Goal: Task Accomplishment & Management: Manage account settings

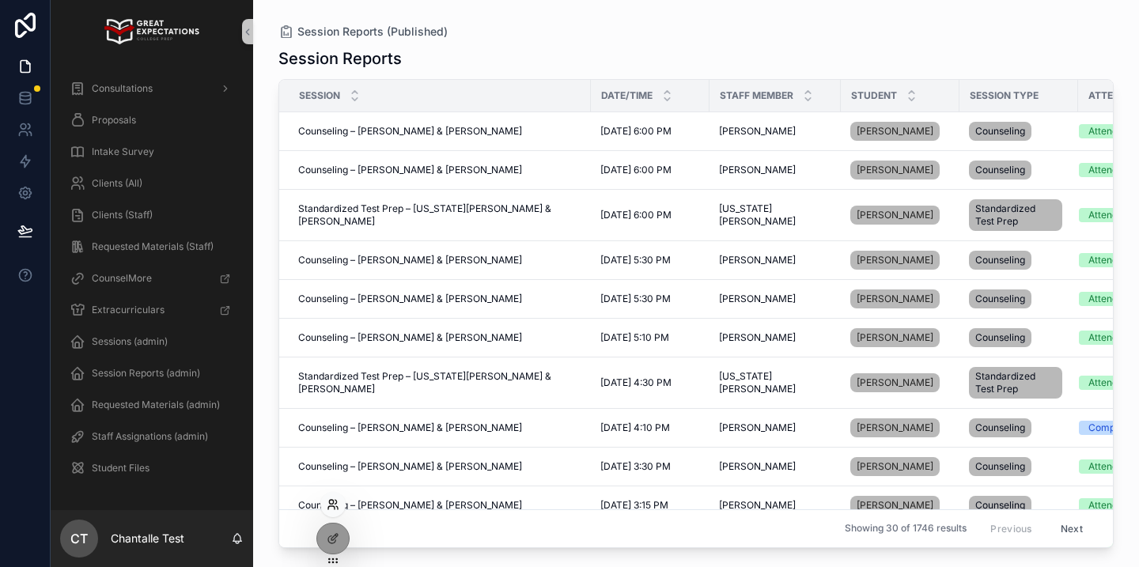
click at [335, 505] on icon at bounding box center [333, 504] width 13 height 13
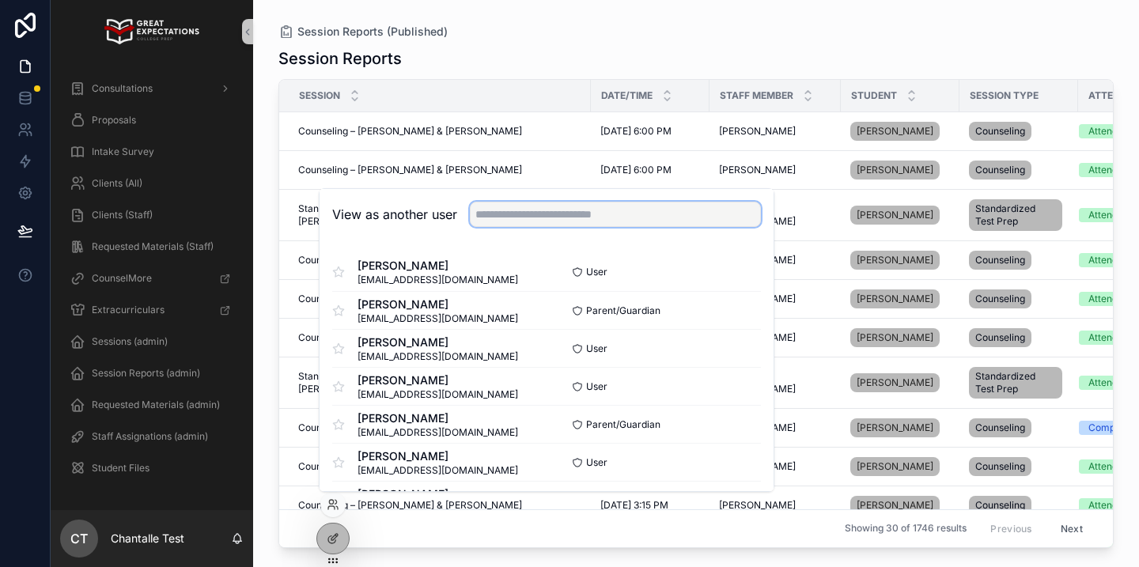
click at [539, 217] on input "text" at bounding box center [615, 214] width 291 height 25
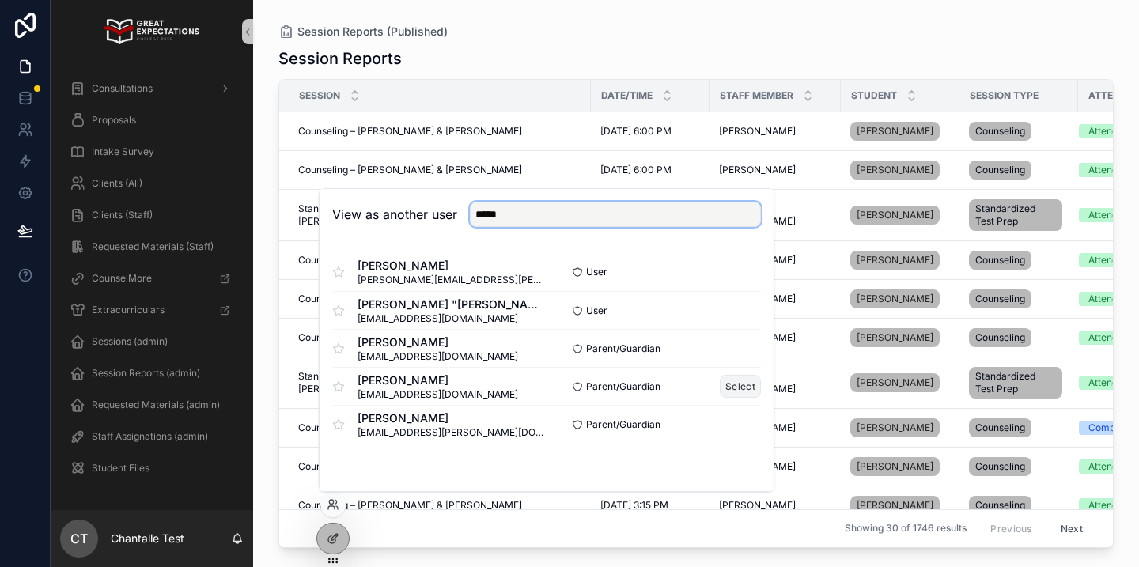
type input "*****"
click at [735, 378] on button "Select" at bounding box center [740, 386] width 41 height 23
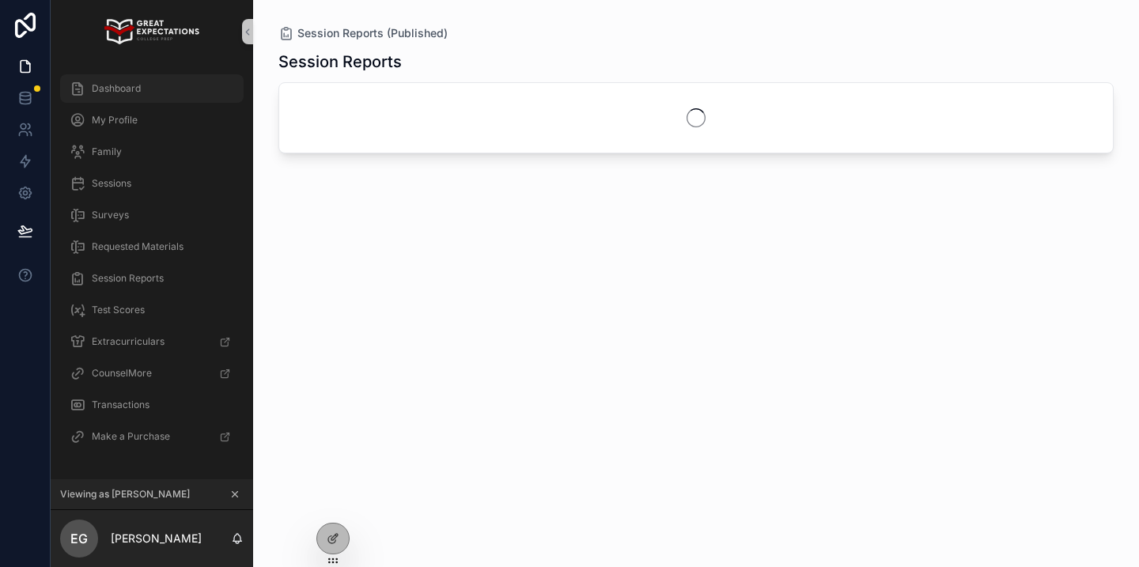
click at [180, 83] on div "Dashboard" at bounding box center [152, 88] width 165 height 25
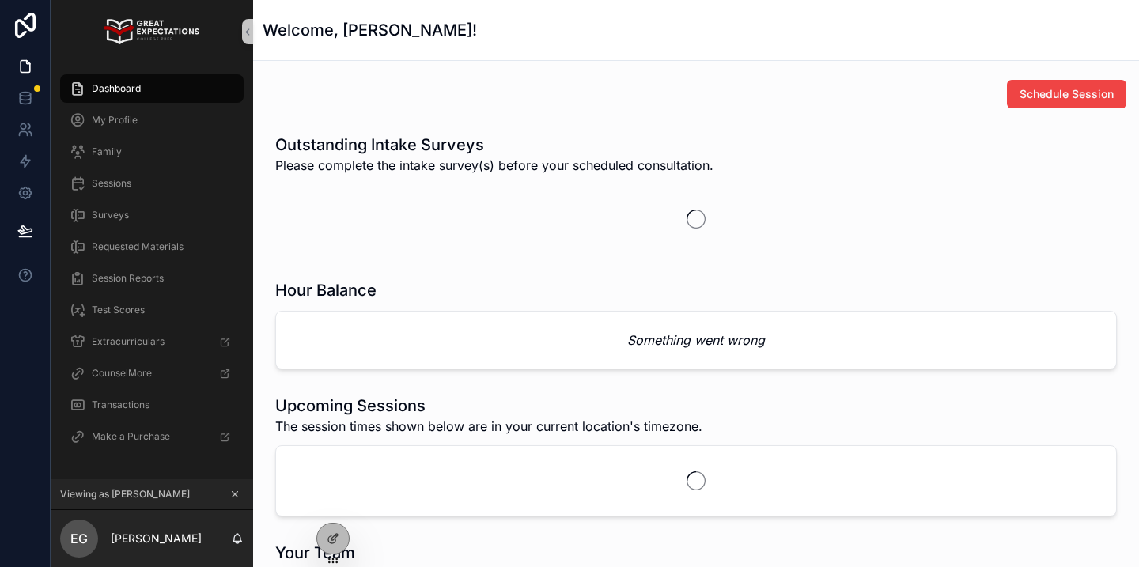
click at [1064, 107] on button "Schedule Session" at bounding box center [1066, 94] width 119 height 28
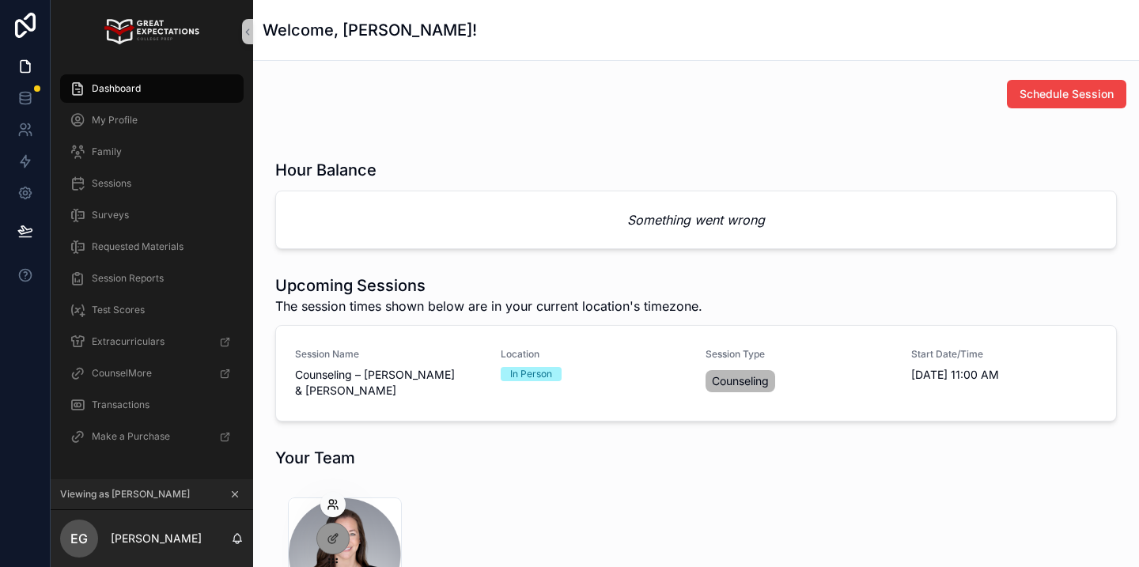
click at [331, 505] on icon at bounding box center [333, 504] width 13 height 13
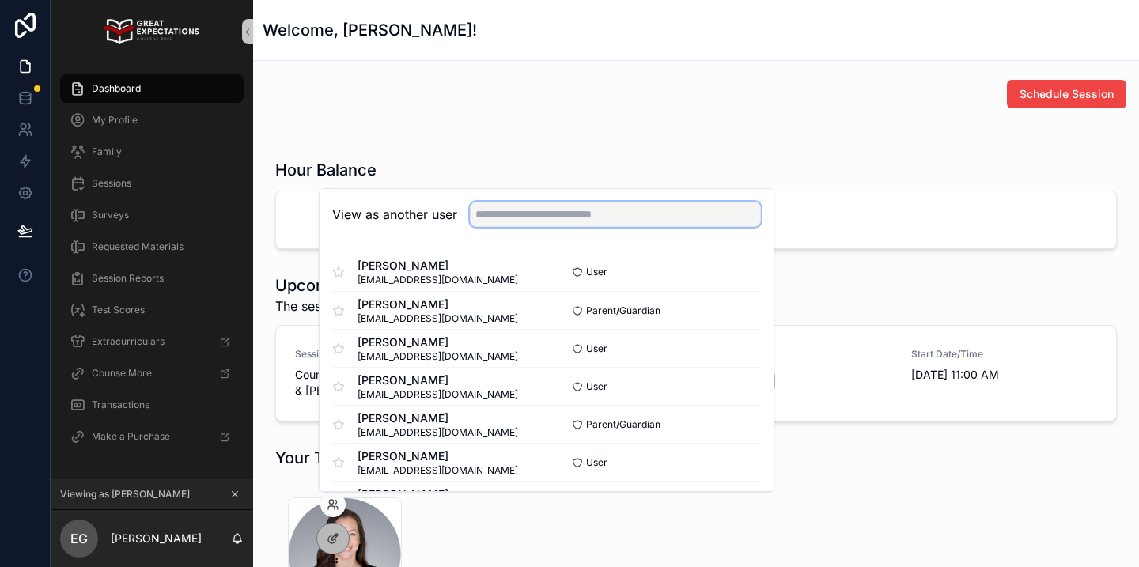
click at [539, 221] on input "text" at bounding box center [615, 214] width 291 height 25
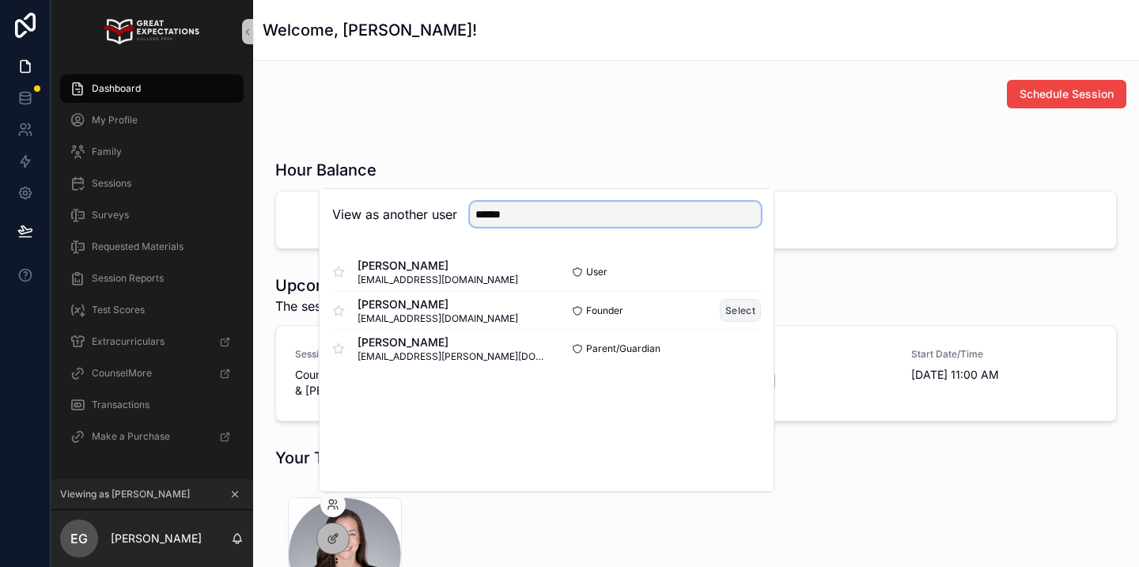
type input "******"
click at [728, 312] on button "Select" at bounding box center [740, 310] width 41 height 23
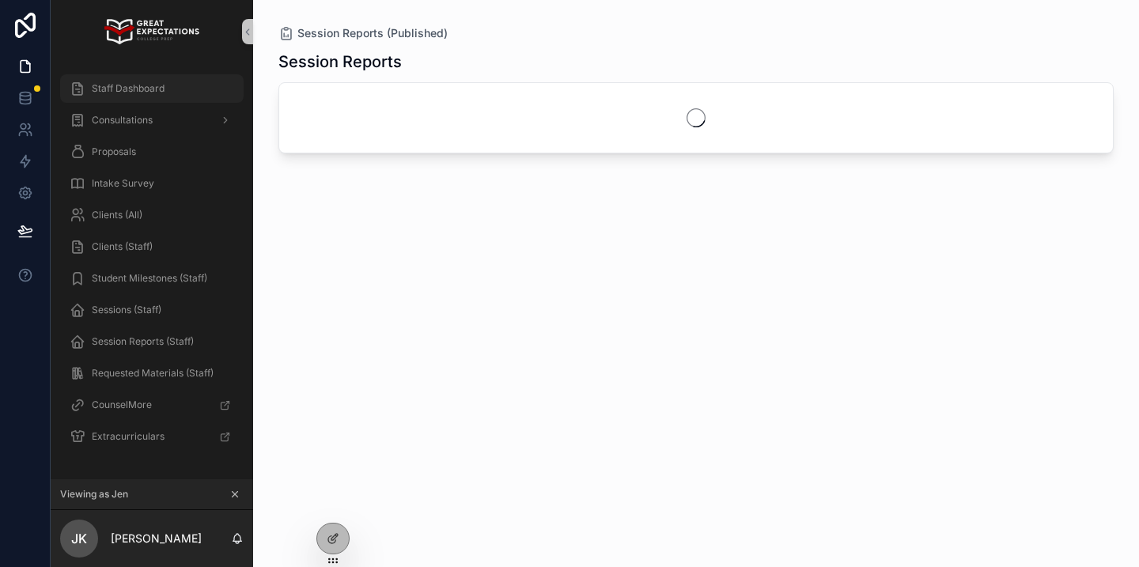
click at [167, 90] on div "Staff Dashboard" at bounding box center [152, 88] width 165 height 25
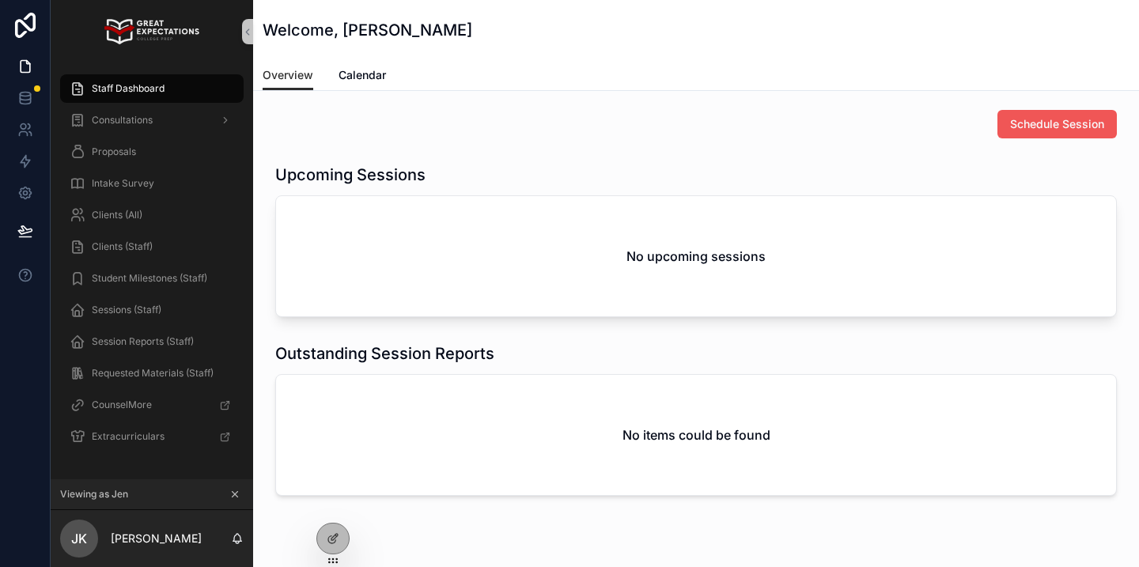
click at [1039, 131] on span "Schedule Session" at bounding box center [1057, 124] width 94 height 16
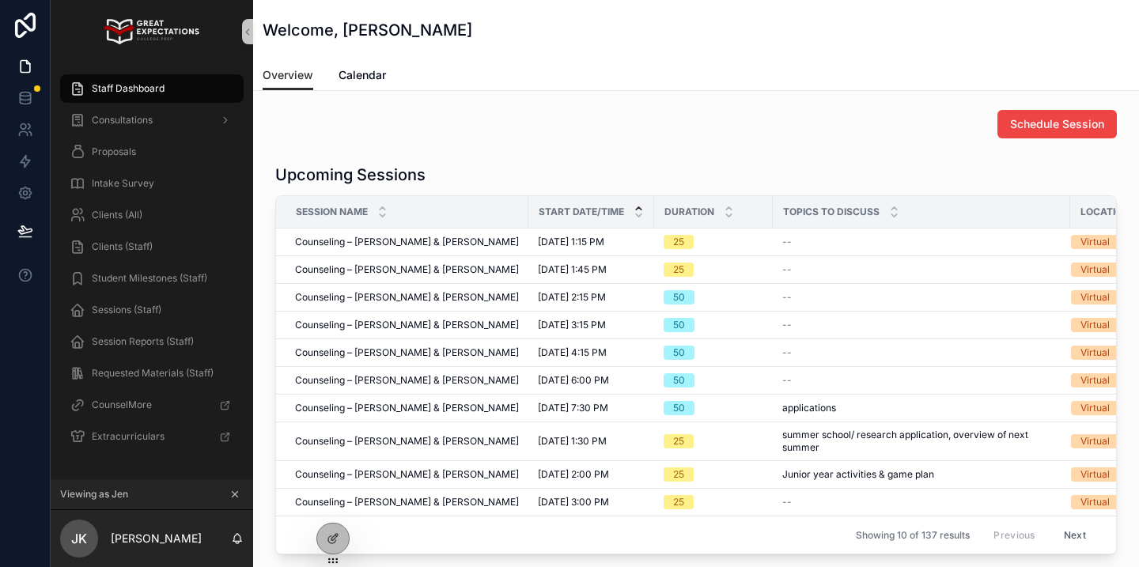
click at [236, 493] on icon "scrollable content" at bounding box center [236, 495] width 6 height 6
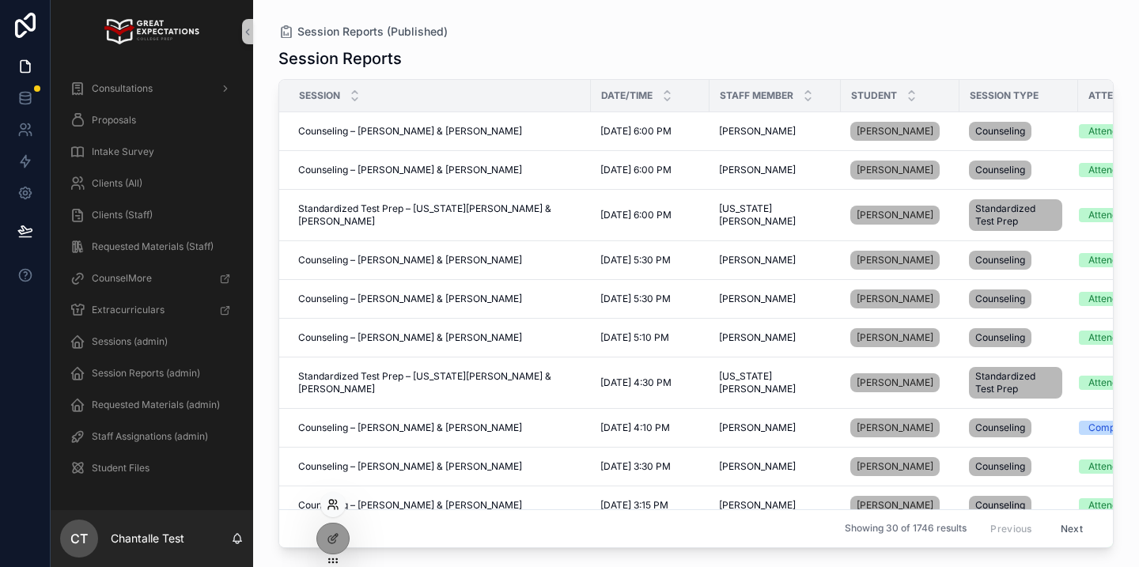
click at [333, 505] on icon at bounding box center [333, 504] width 13 height 13
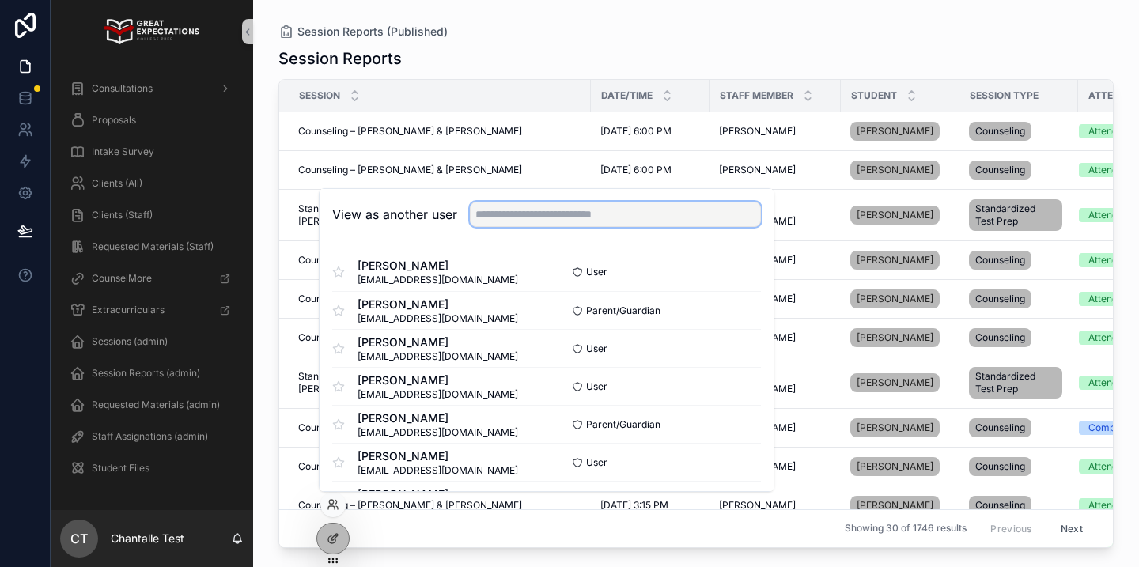
click at [546, 217] on input "text" at bounding box center [615, 214] width 291 height 25
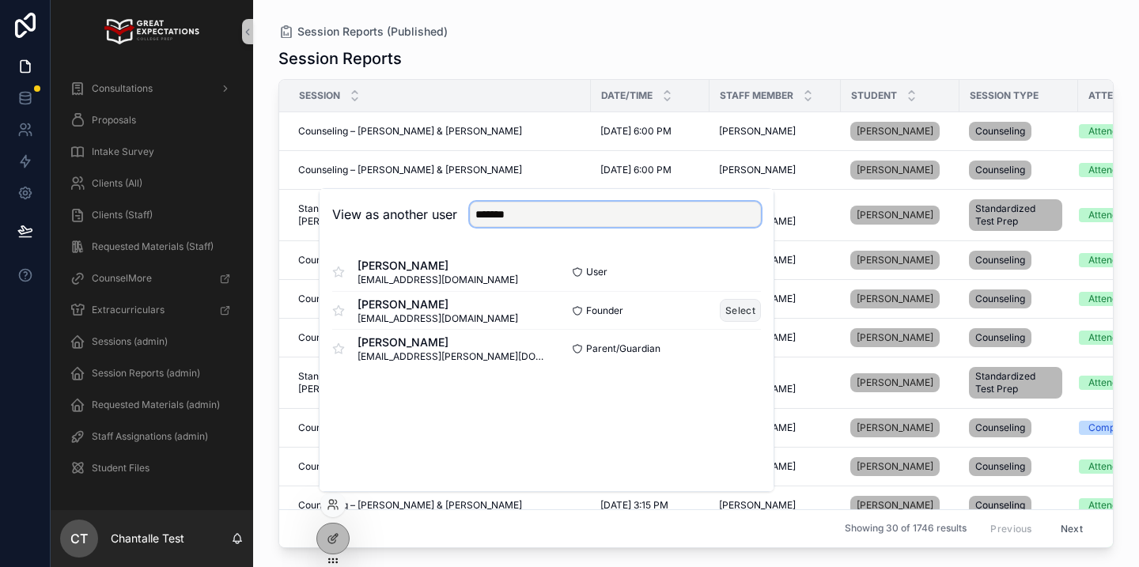
type input "*******"
click at [727, 310] on button "Select" at bounding box center [740, 310] width 41 height 23
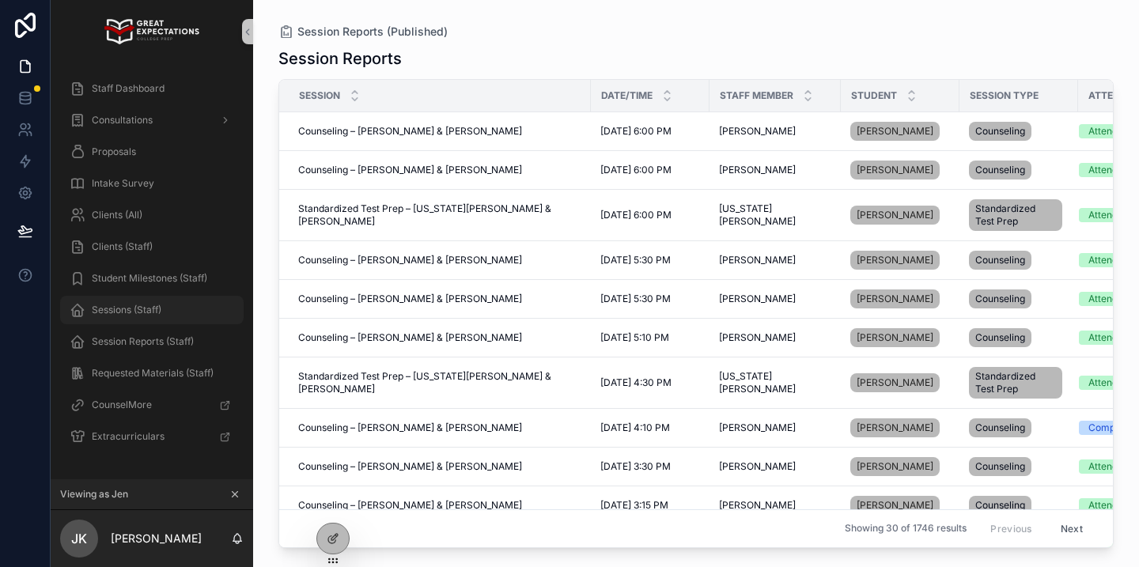
click at [142, 315] on span "Sessions (Staff)" at bounding box center [127, 310] width 70 height 13
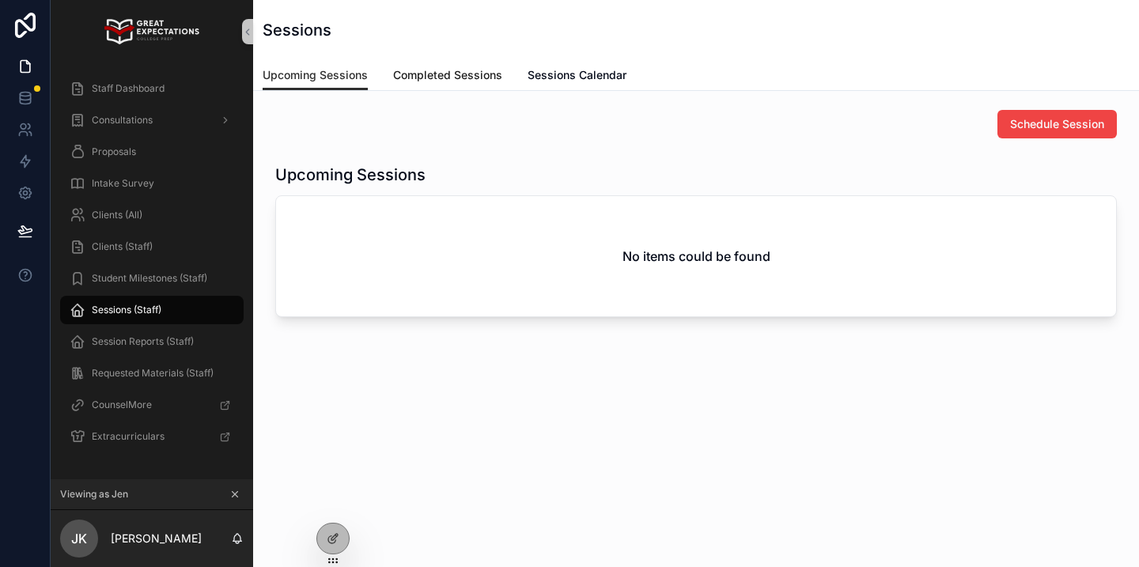
click at [449, 79] on span "Completed Sessions" at bounding box center [447, 75] width 109 height 16
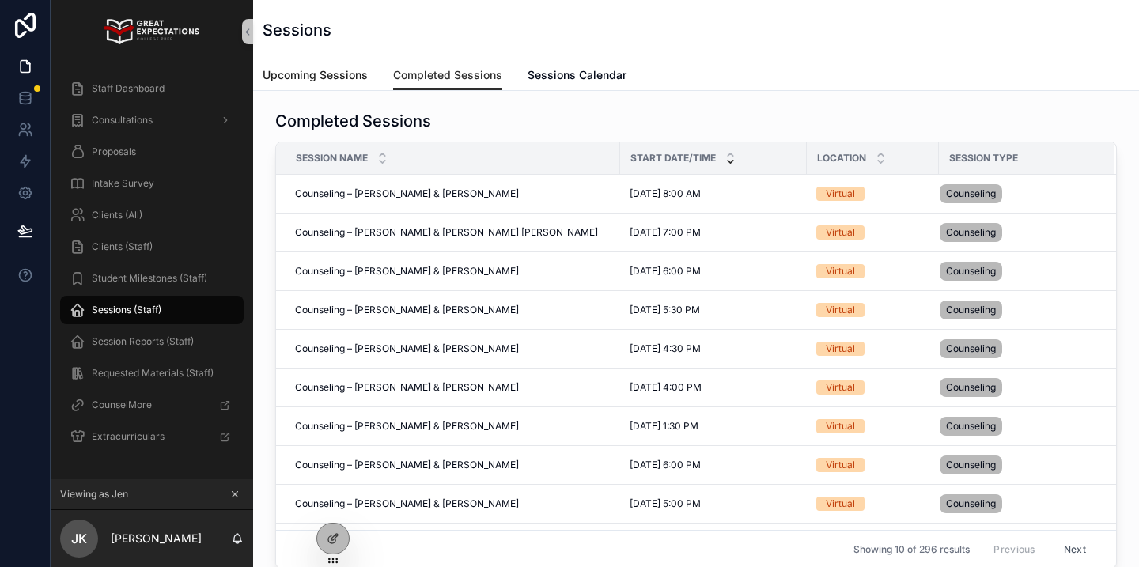
click at [351, 78] on span "Upcoming Sessions" at bounding box center [315, 75] width 105 height 16
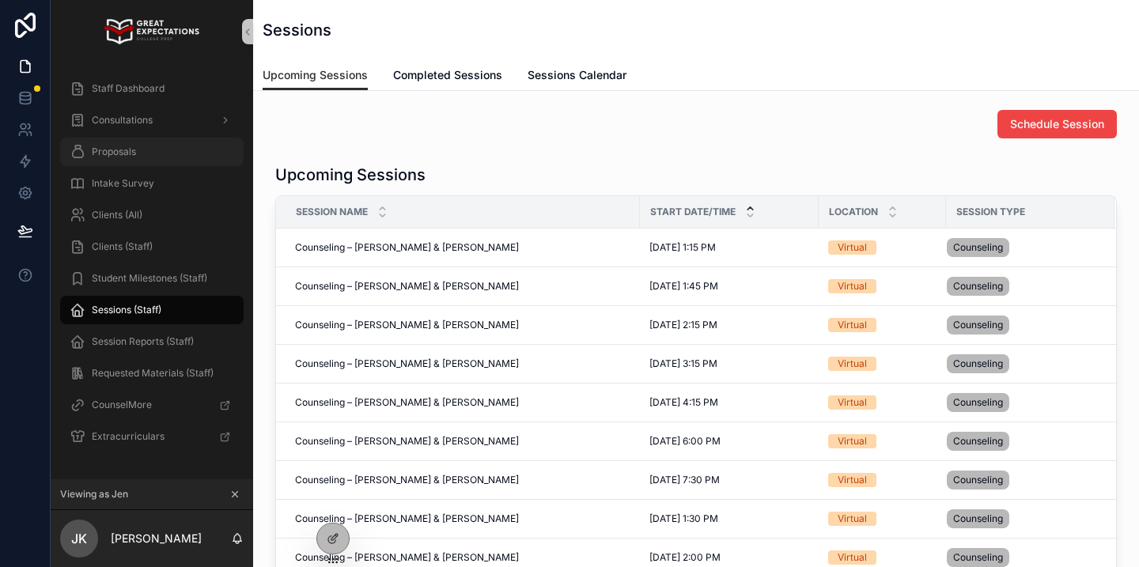
click at [198, 153] on div "Proposals" at bounding box center [152, 151] width 165 height 25
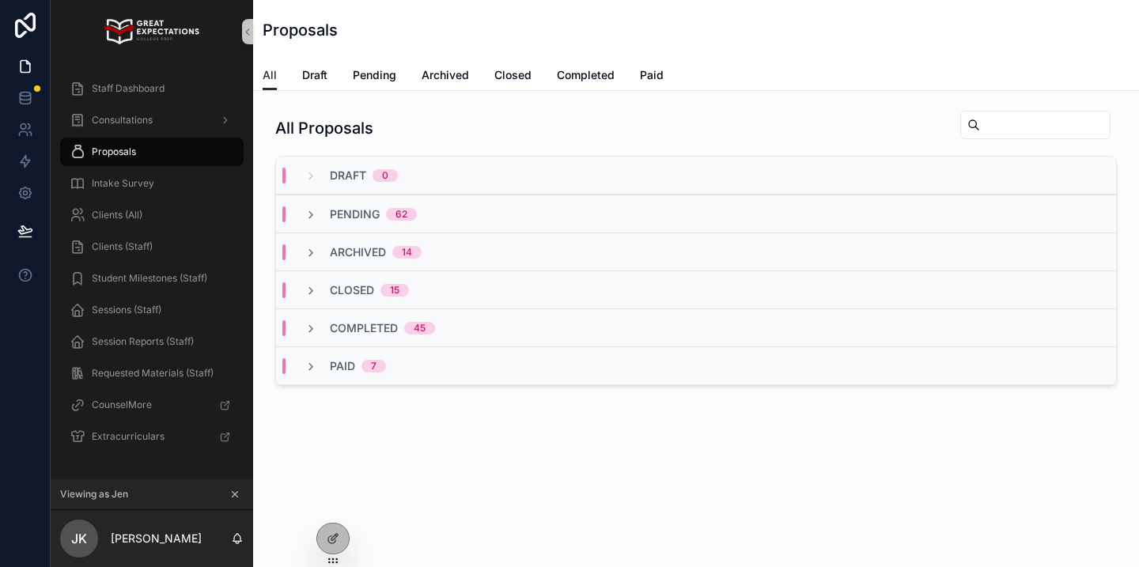
click at [418, 216] on div "Pending 62" at bounding box center [361, 214] width 150 height 16
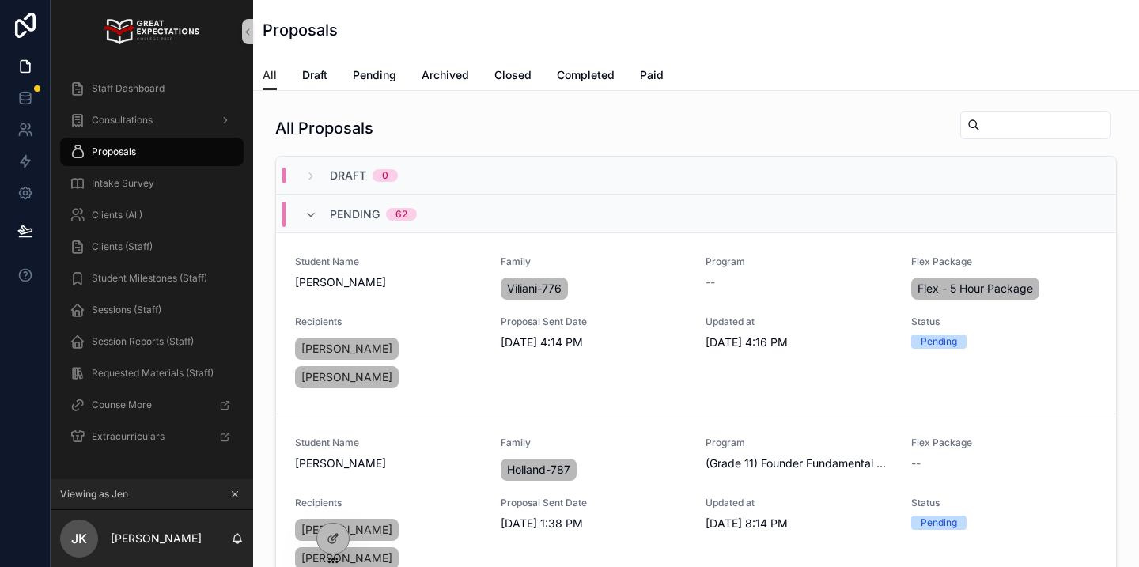
click at [235, 493] on icon "scrollable content" at bounding box center [236, 495] width 6 height 6
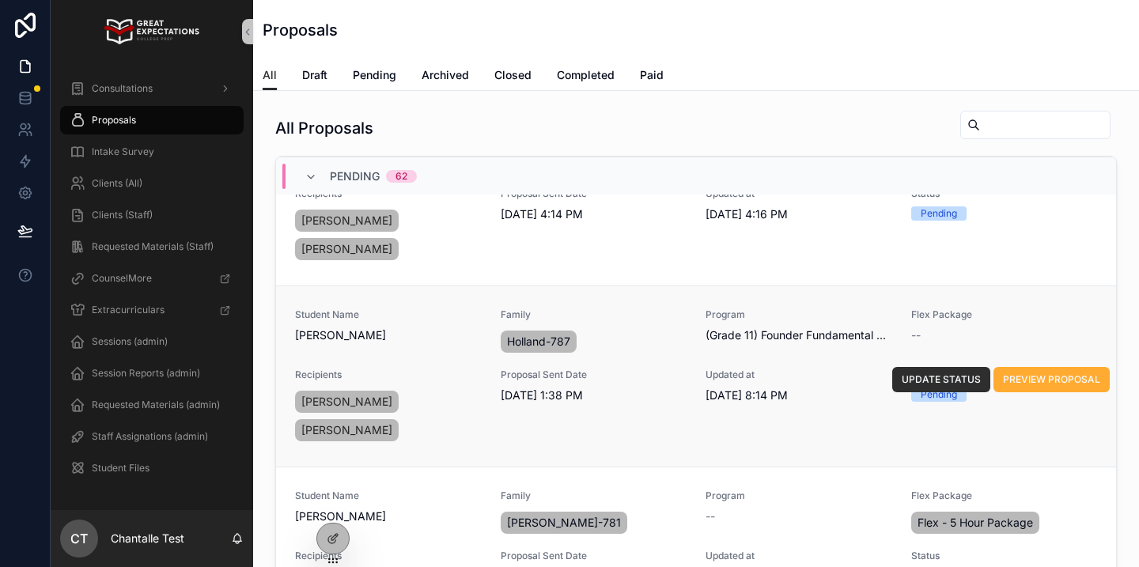
scroll to position [132, 0]
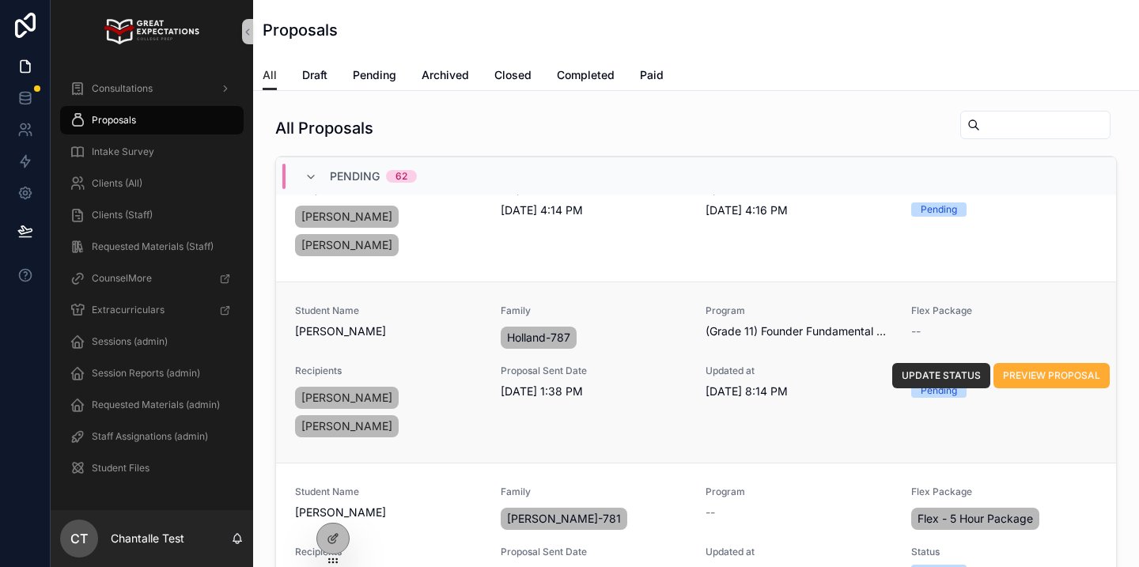
click at [807, 387] on div "Updated at 9/9/2025 8:14 PM" at bounding box center [799, 403] width 187 height 76
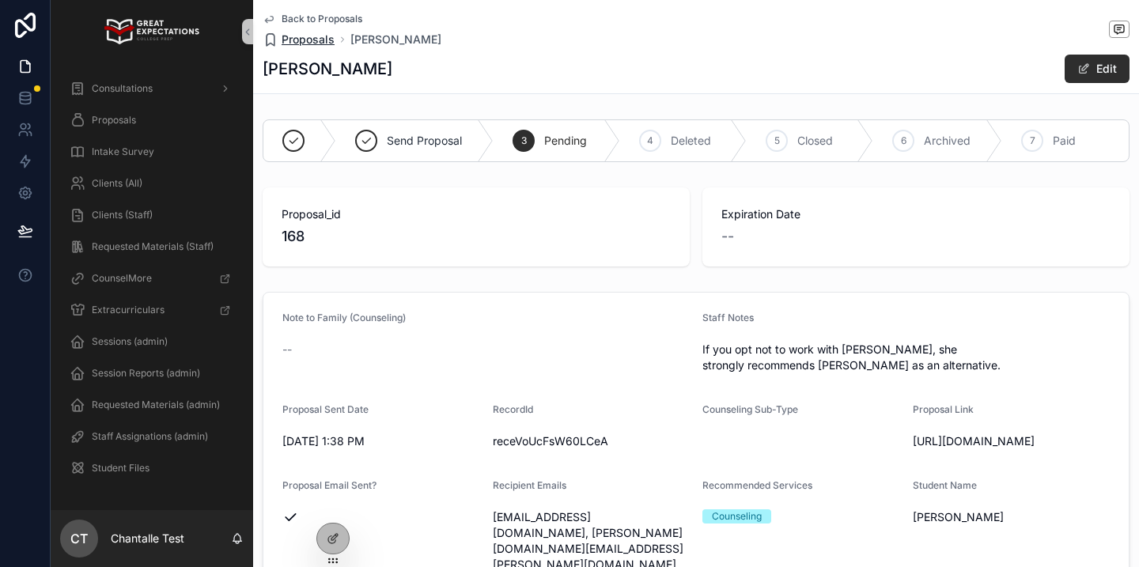
click at [309, 35] on span "Proposals" at bounding box center [308, 40] width 53 height 16
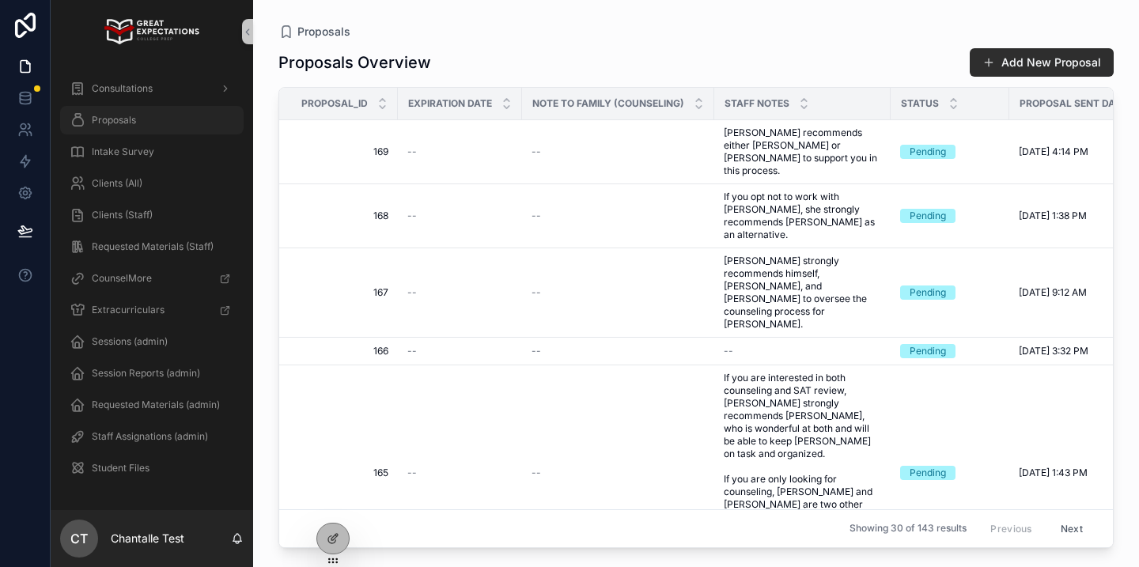
click at [132, 119] on span "Proposals" at bounding box center [114, 120] width 44 height 13
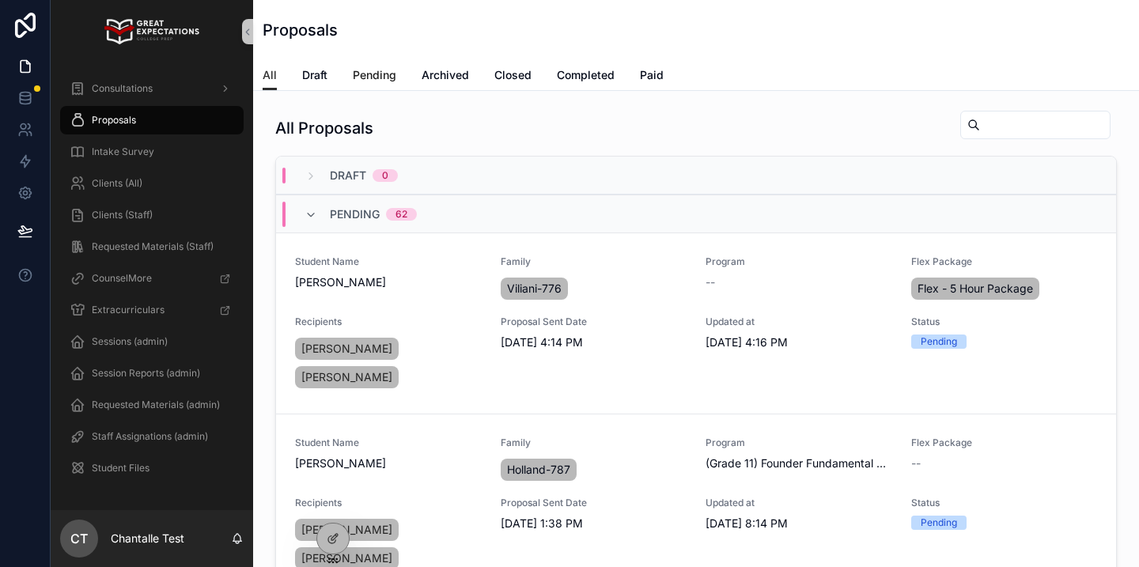
click at [381, 77] on span "Pending" at bounding box center [375, 75] width 44 height 16
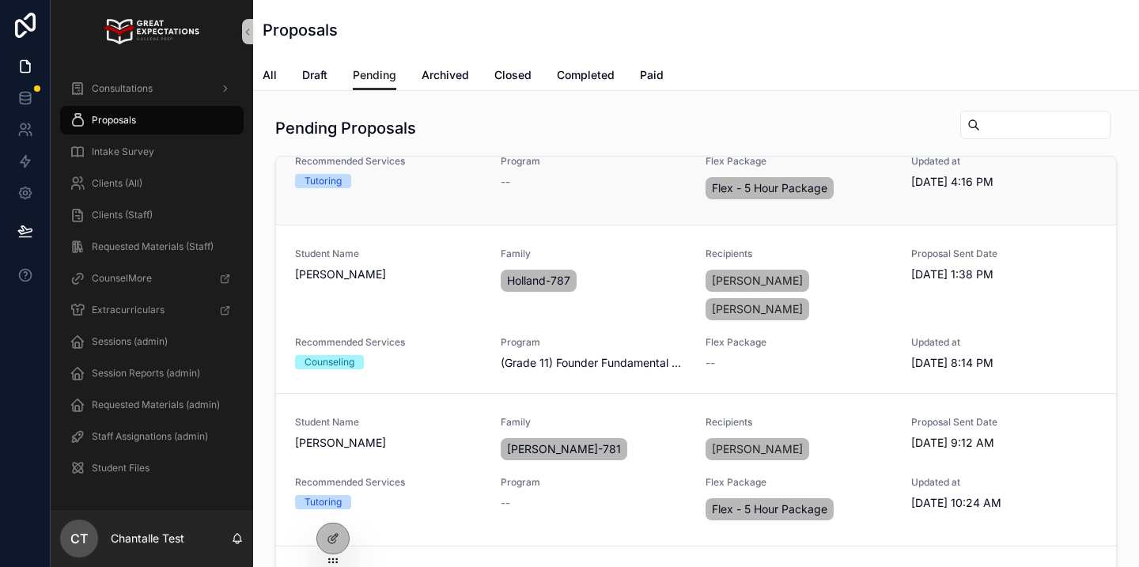
scroll to position [114, 0]
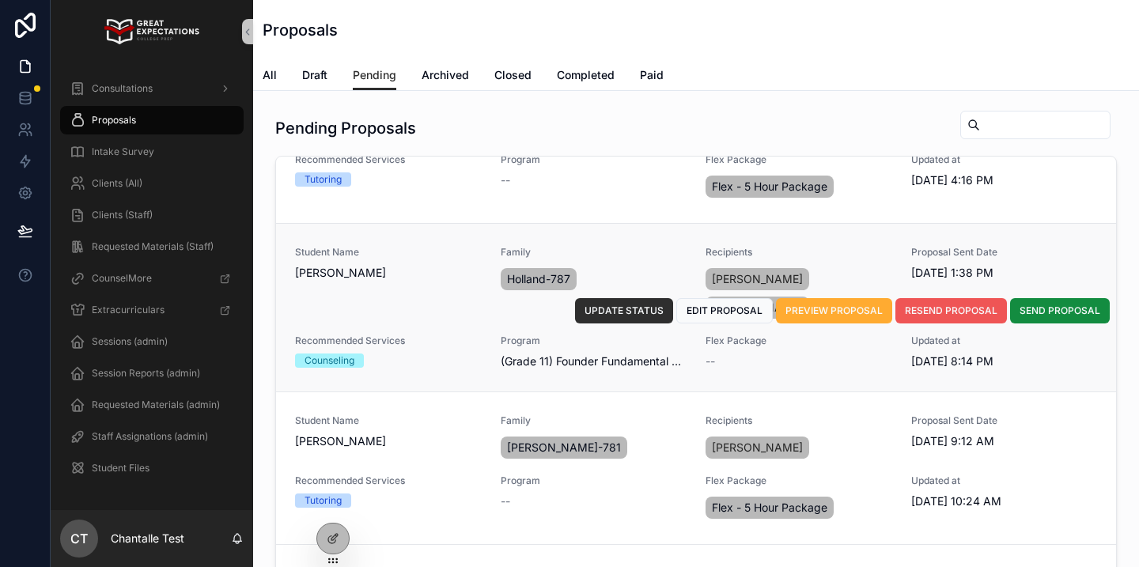
click at [944, 305] on span "RESEND PROPOSAL" at bounding box center [951, 311] width 93 height 13
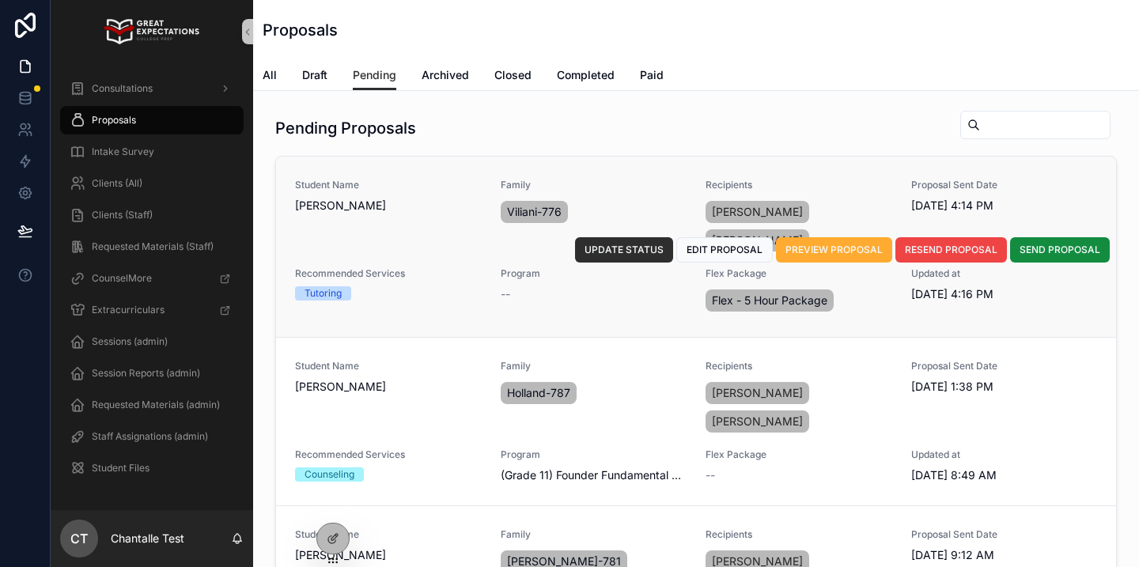
scroll to position [51, 0]
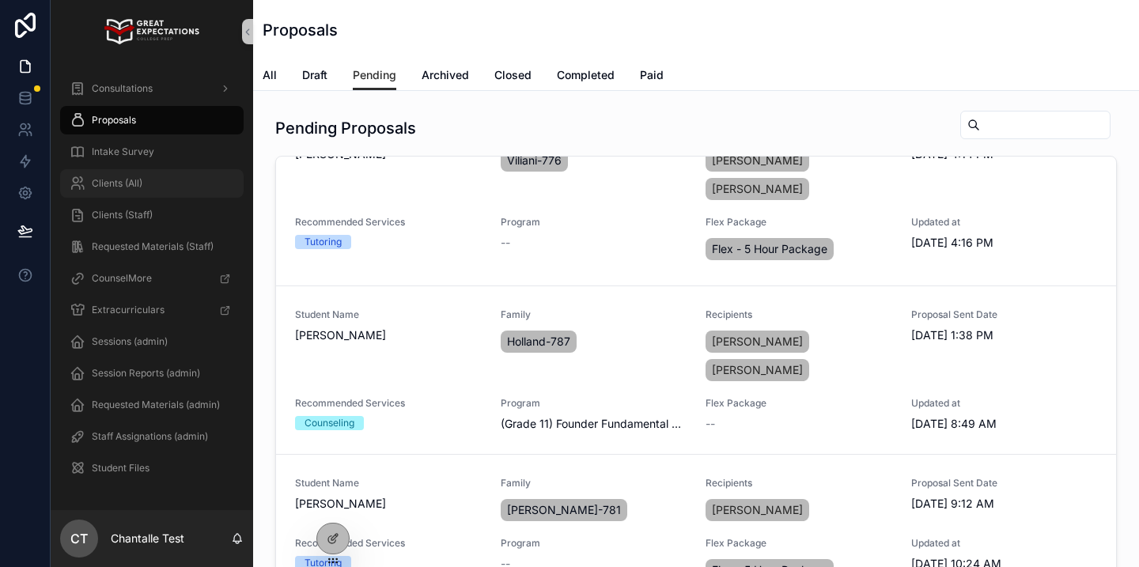
click at [167, 187] on div "Clients (All)" at bounding box center [152, 183] width 165 height 25
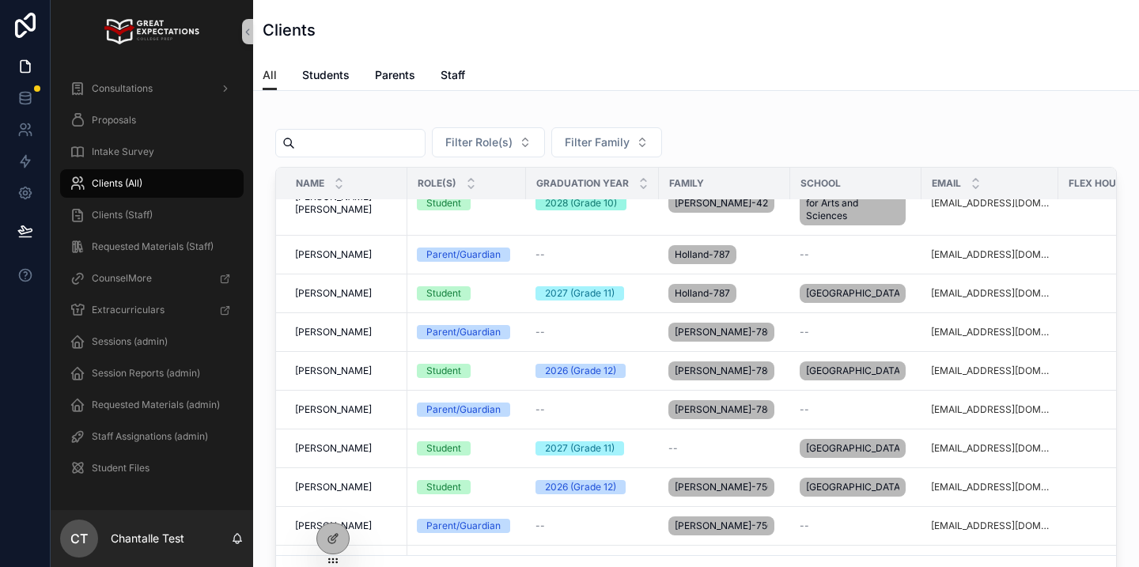
scroll to position [1616, 0]
click at [170, 429] on div "Staff Assignations (admin)" at bounding box center [152, 436] width 165 height 25
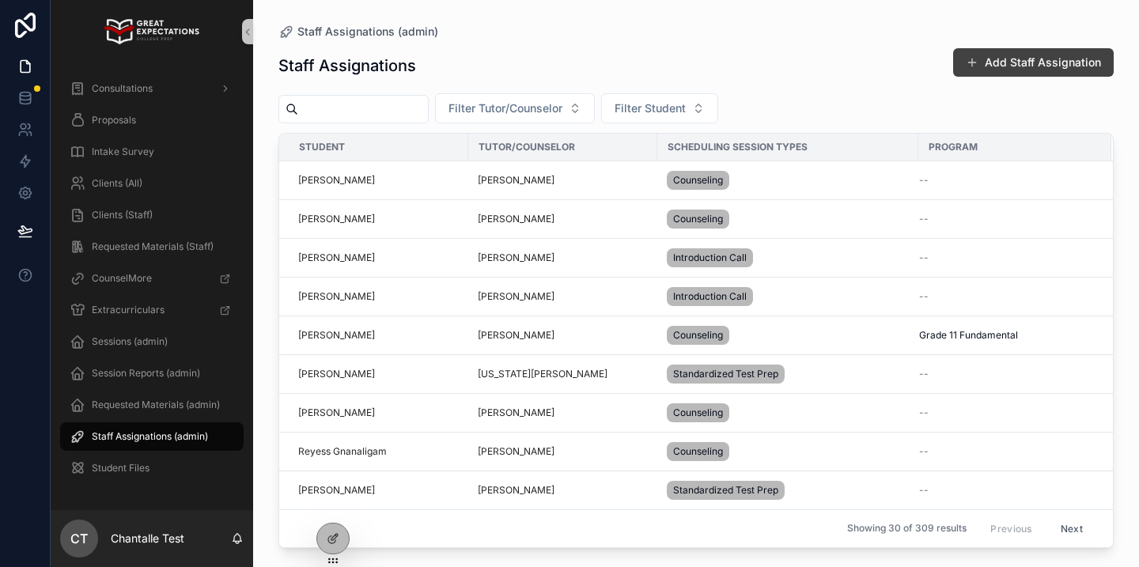
click at [1050, 70] on button "Add Staff Assignation" at bounding box center [1033, 62] width 161 height 28
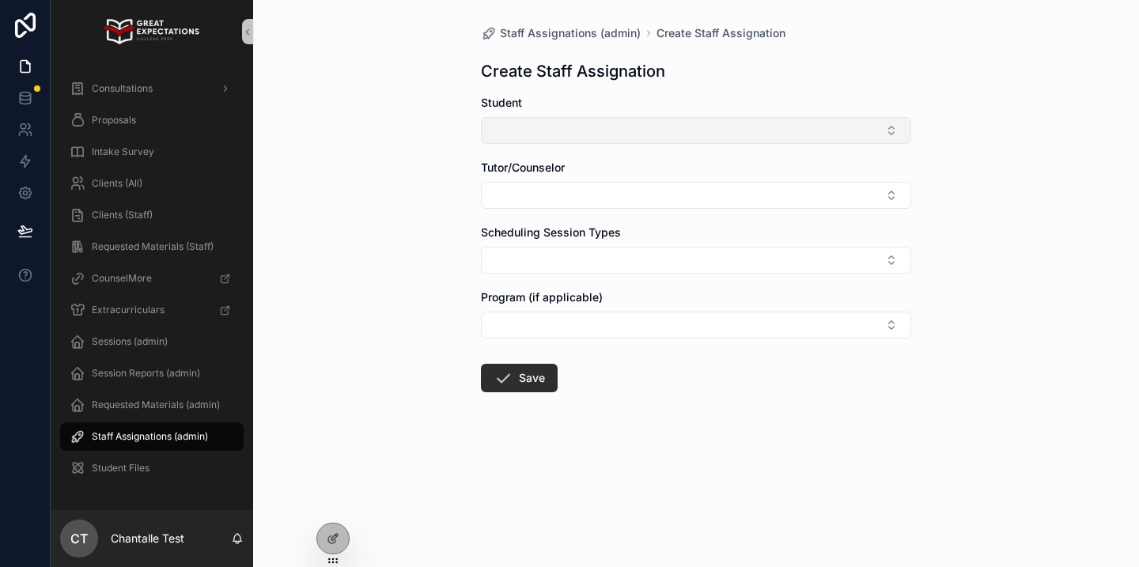
click at [802, 120] on button "Select Button" at bounding box center [696, 130] width 430 height 27
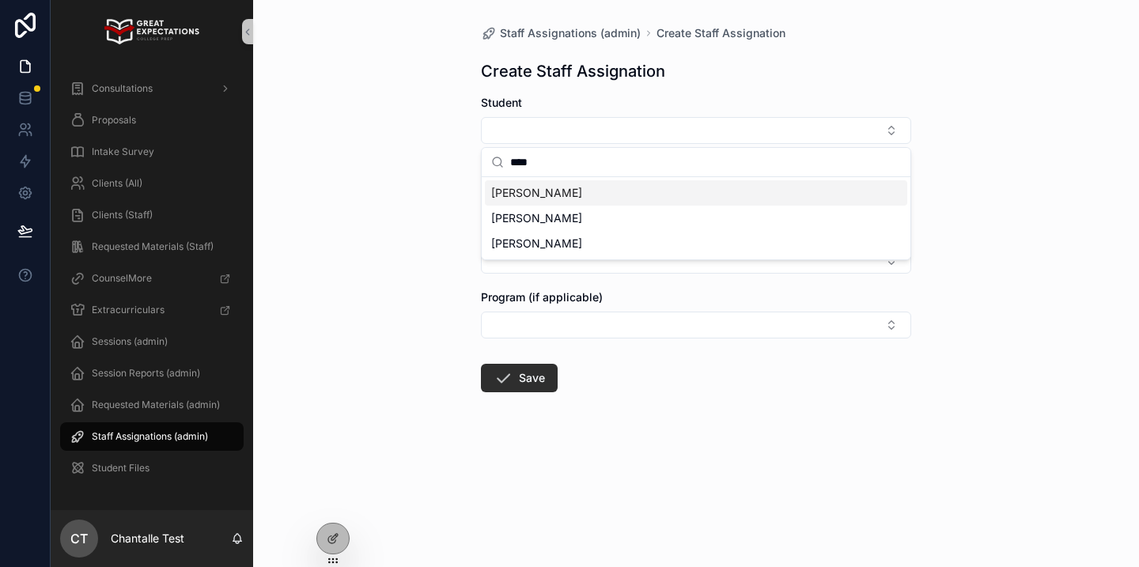
type input "****"
click at [650, 189] on div "Noah Bascue-Jimenez" at bounding box center [696, 192] width 422 height 25
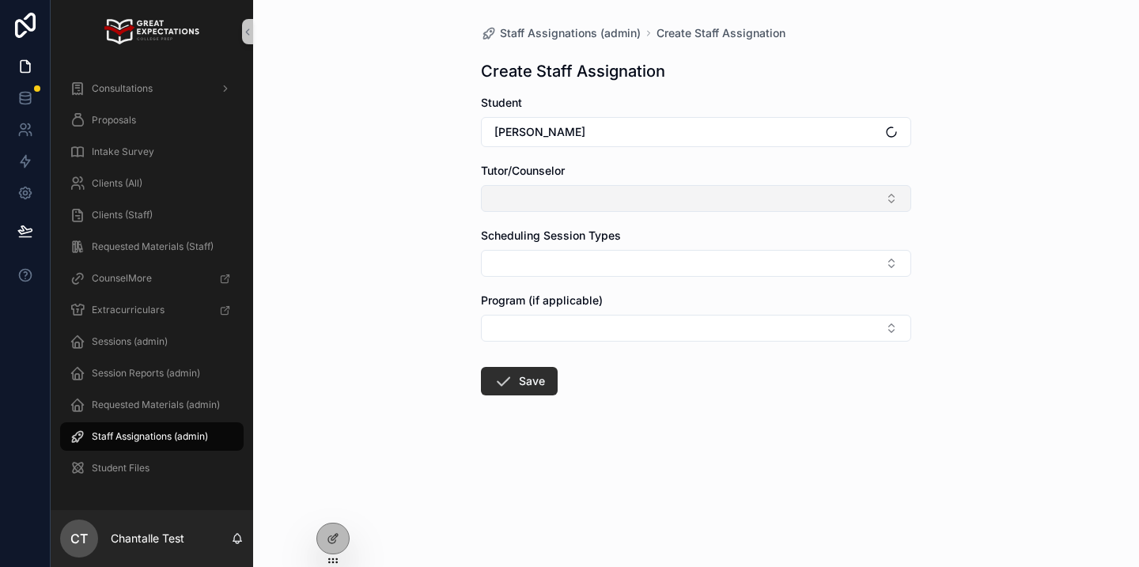
click at [603, 195] on button "Select Button" at bounding box center [696, 198] width 430 height 27
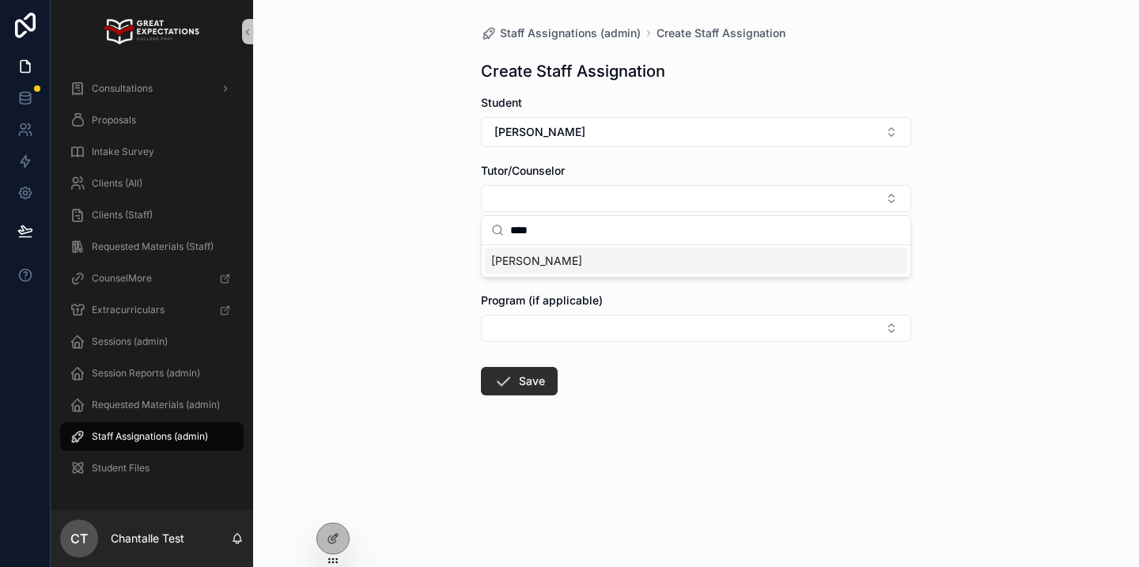
type input "****"
click at [547, 264] on span "Katie Charles" at bounding box center [536, 261] width 91 height 16
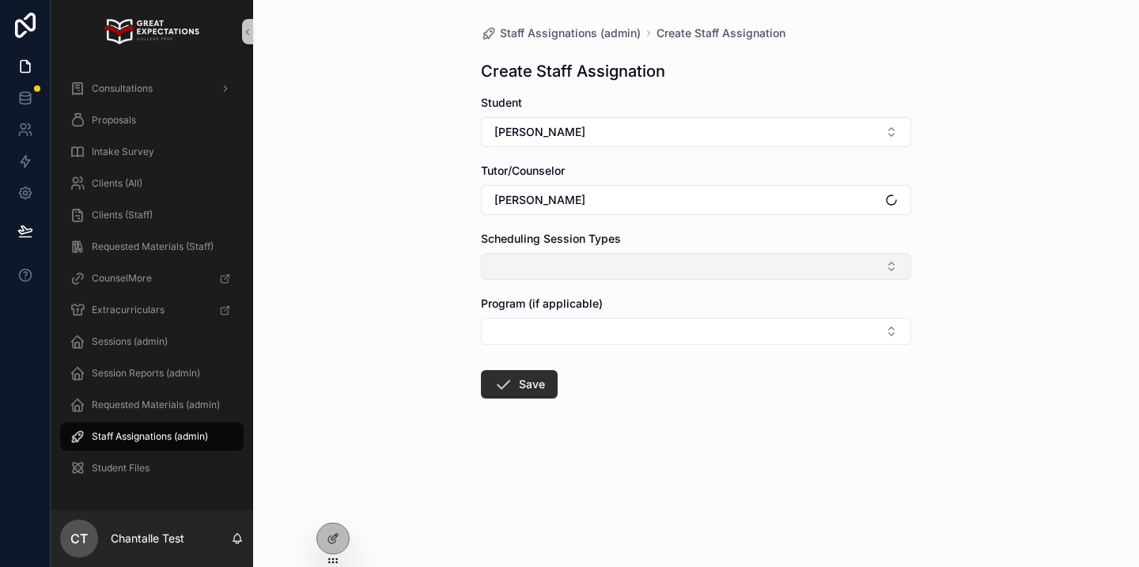
click at [545, 264] on button "Select Button" at bounding box center [696, 266] width 430 height 27
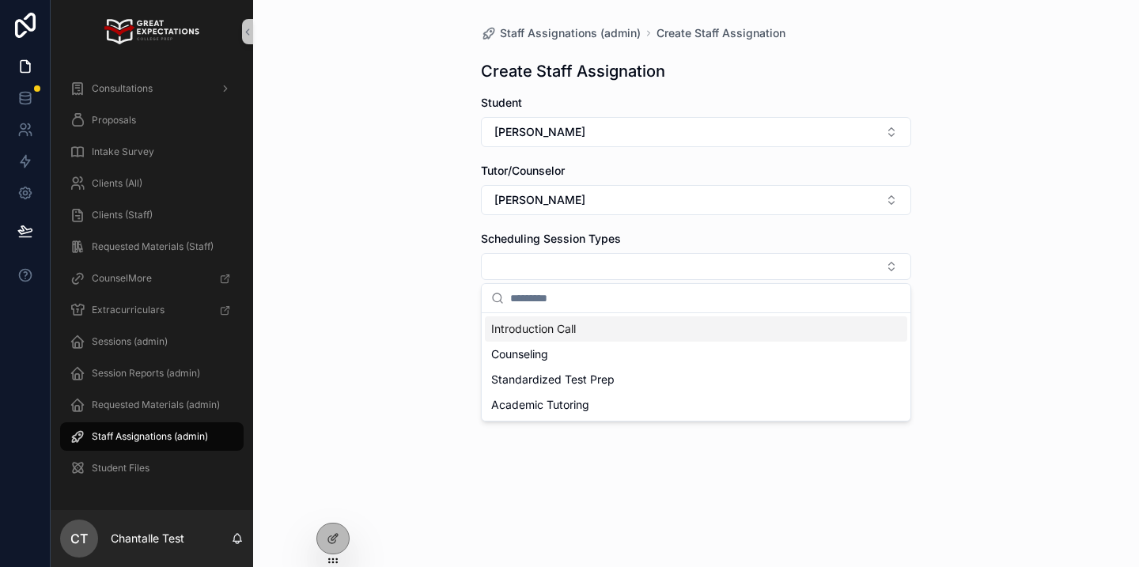
click at [535, 330] on span "Introduction Call" at bounding box center [533, 329] width 85 height 16
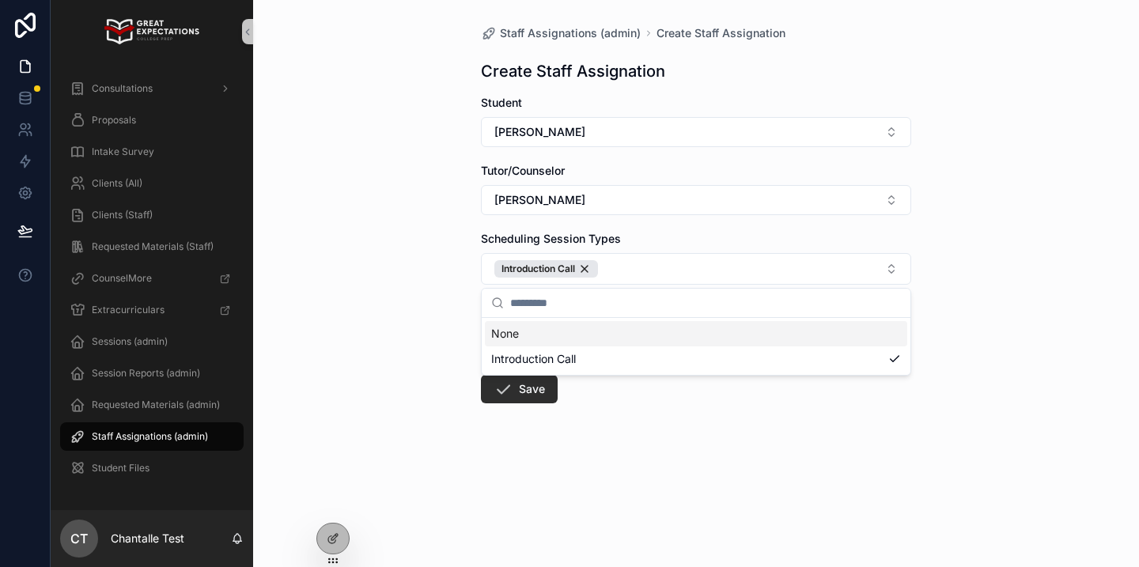
click at [421, 318] on div "Staff Assignations (admin) Create Staff Assignation Create Staff Assignation St…" at bounding box center [696, 283] width 886 height 567
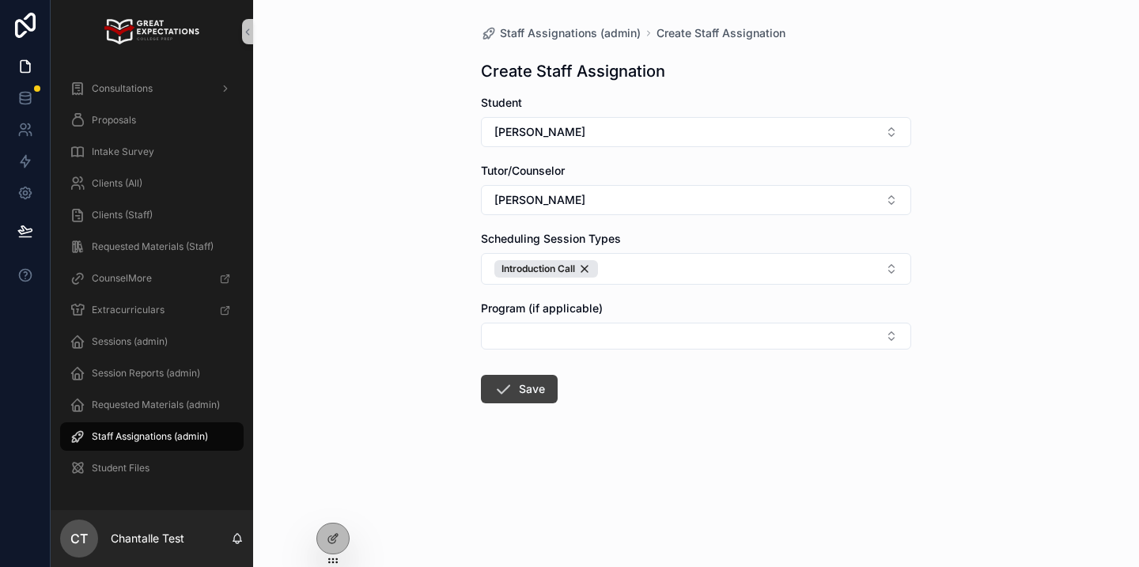
click at [511, 390] on icon "scrollable content" at bounding box center [503, 389] width 19 height 19
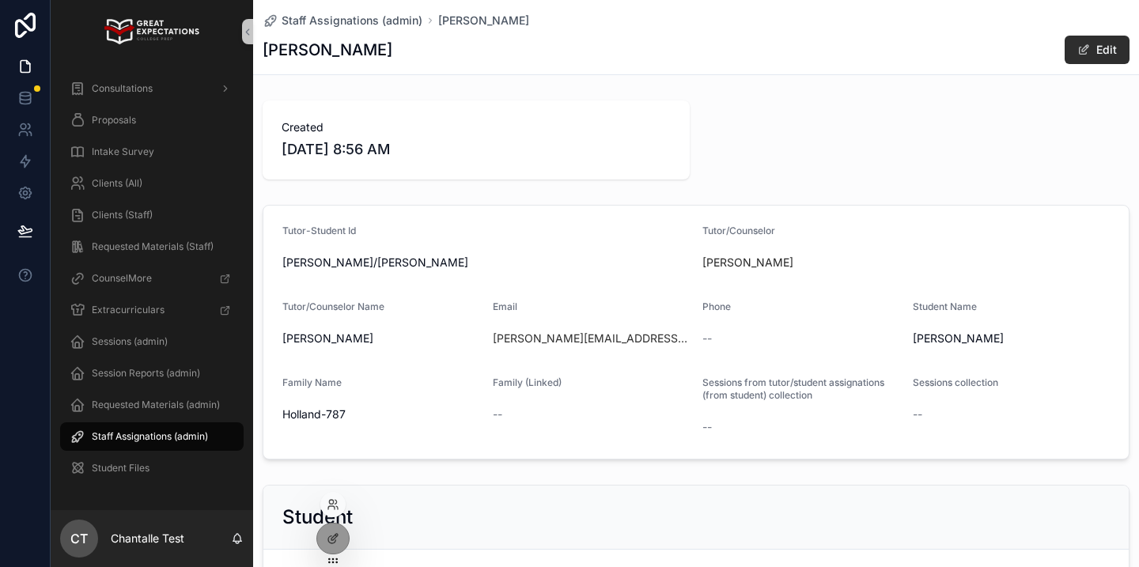
click at [334, 513] on div at bounding box center [332, 504] width 25 height 25
click at [334, 505] on icon at bounding box center [333, 504] width 13 height 13
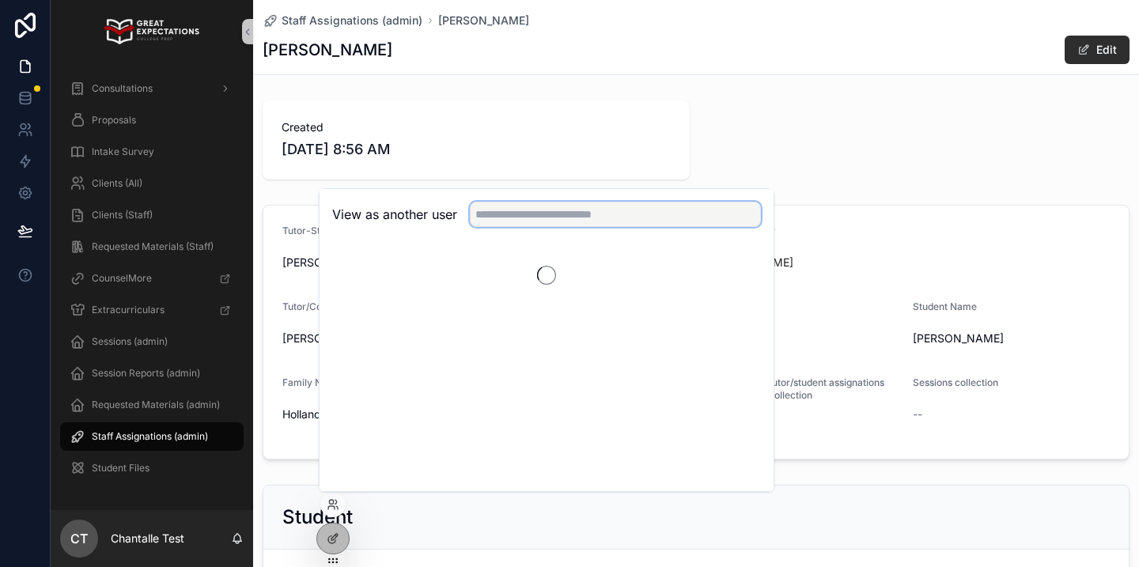
click at [502, 215] on input "text" at bounding box center [615, 214] width 291 height 25
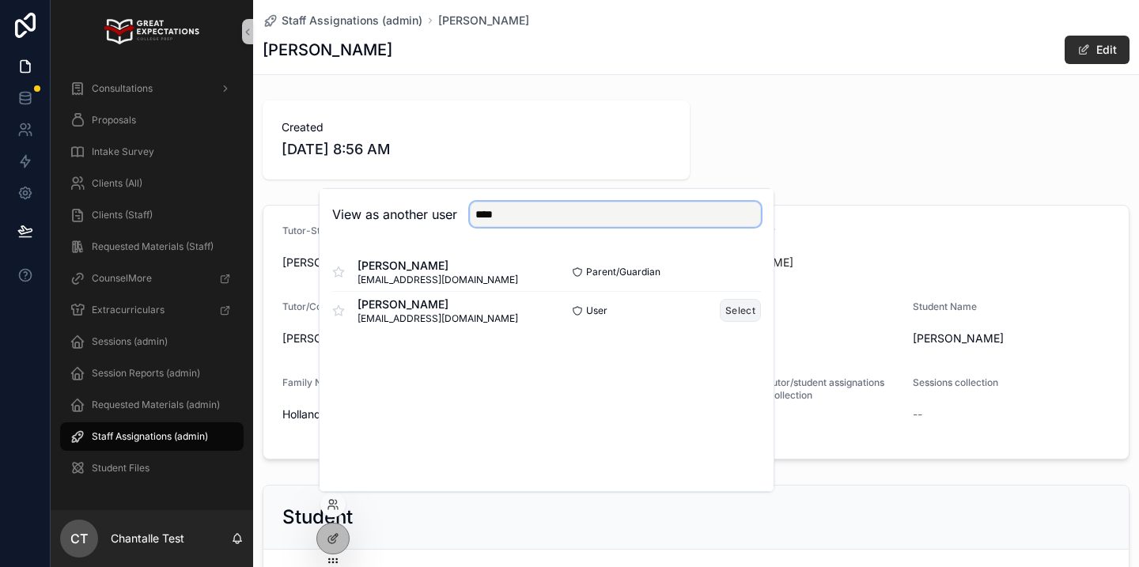
type input "****"
click at [730, 318] on button "Select" at bounding box center [740, 310] width 41 height 23
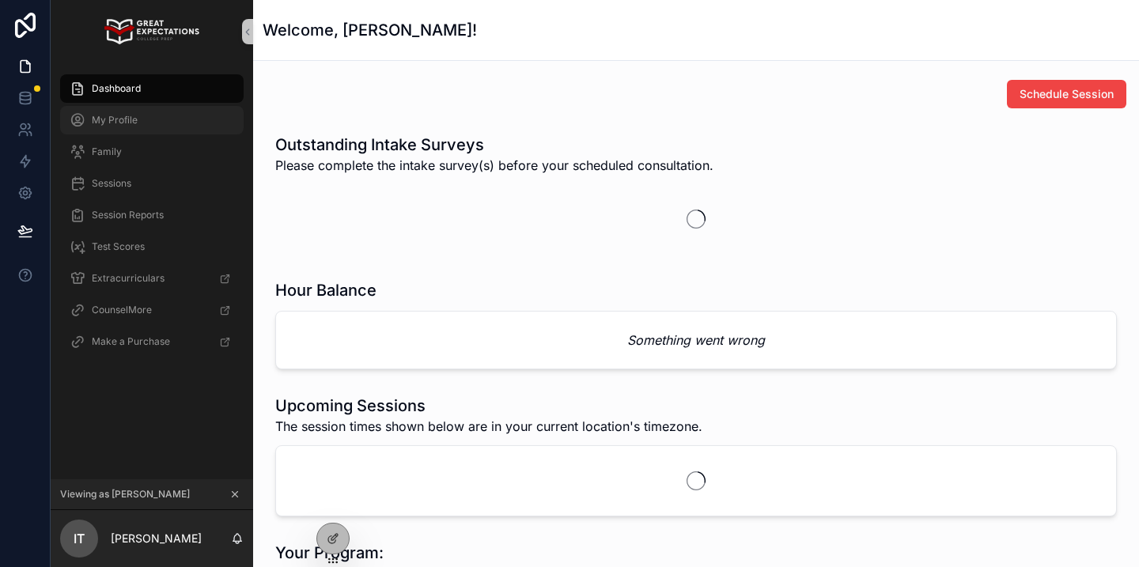
click at [165, 126] on div "My Profile" at bounding box center [152, 120] width 165 height 25
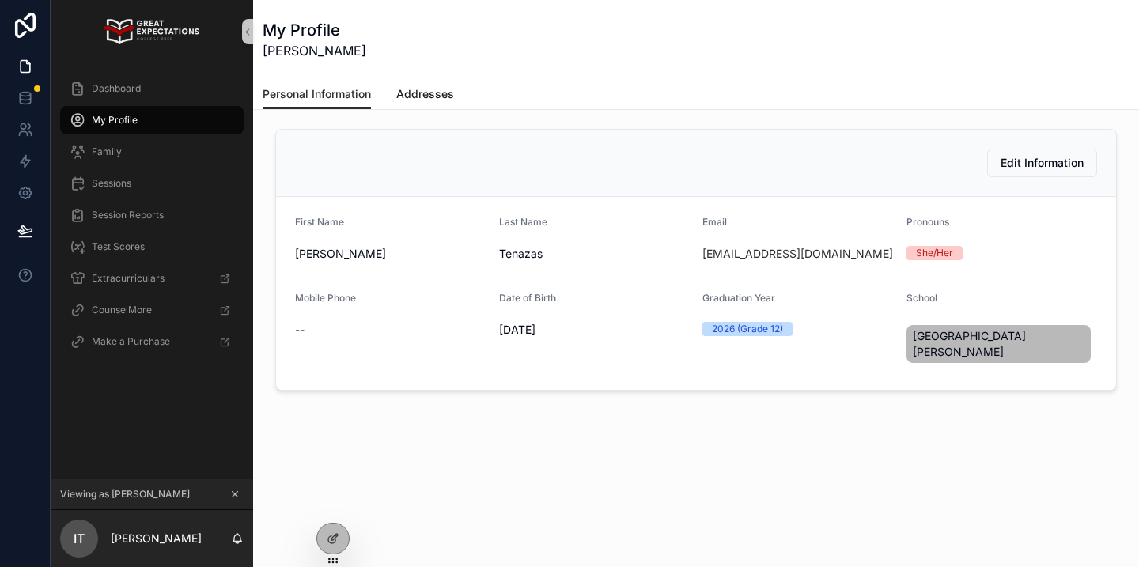
click at [420, 87] on span "Addresses" at bounding box center [425, 94] width 58 height 16
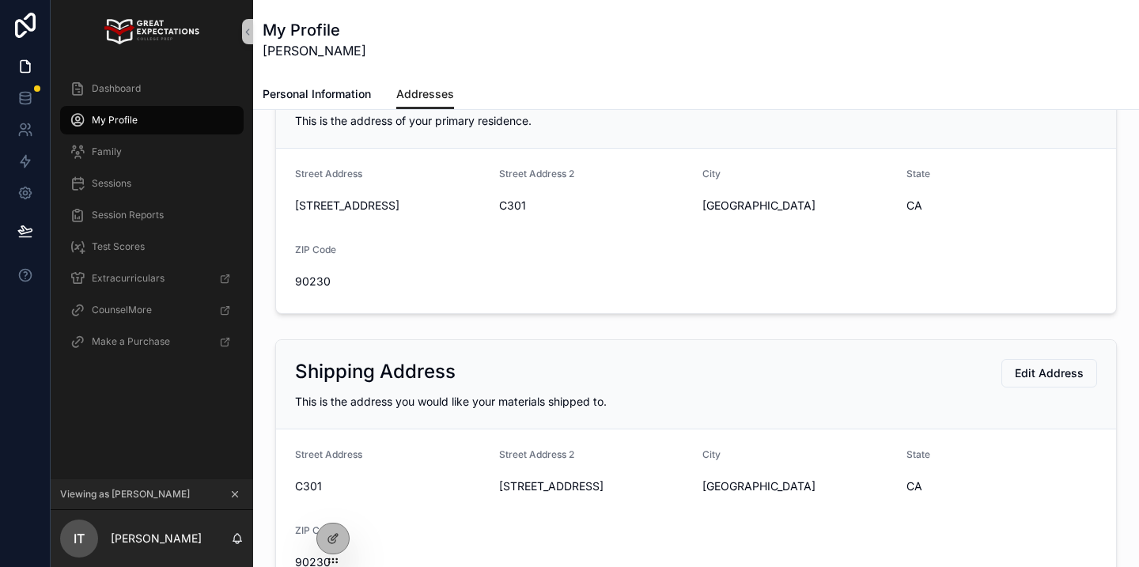
scroll to position [75, 0]
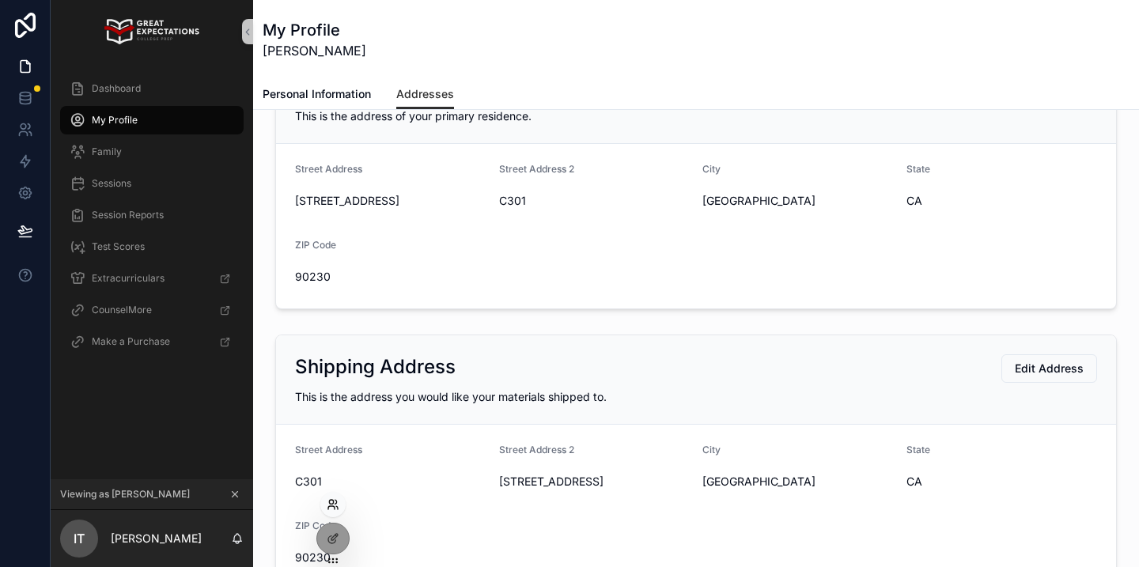
click at [335, 505] on icon at bounding box center [333, 504] width 13 height 13
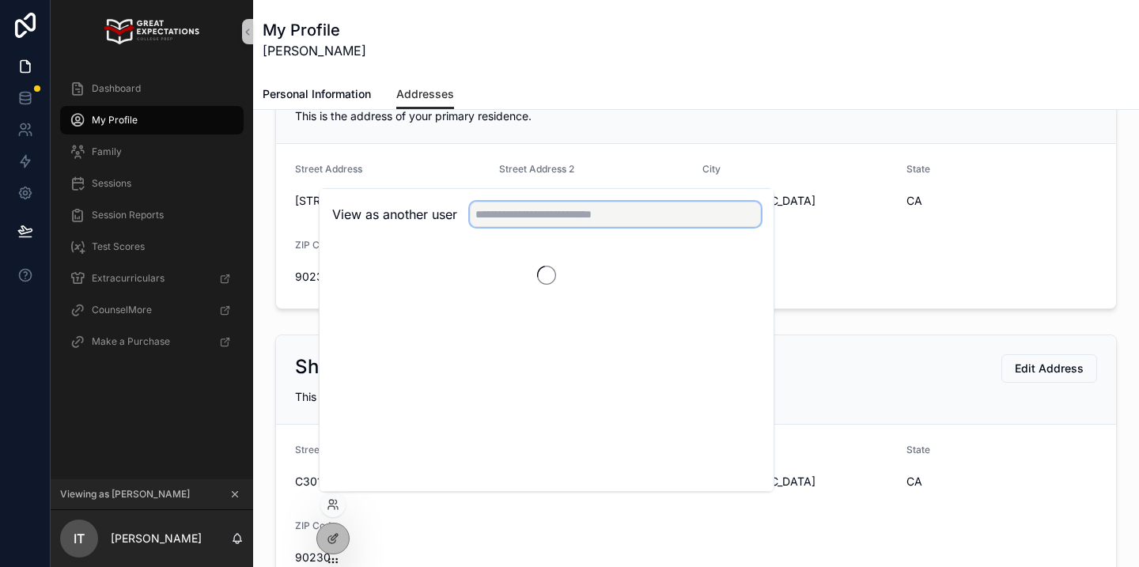
click at [502, 221] on input "text" at bounding box center [615, 214] width 291 height 25
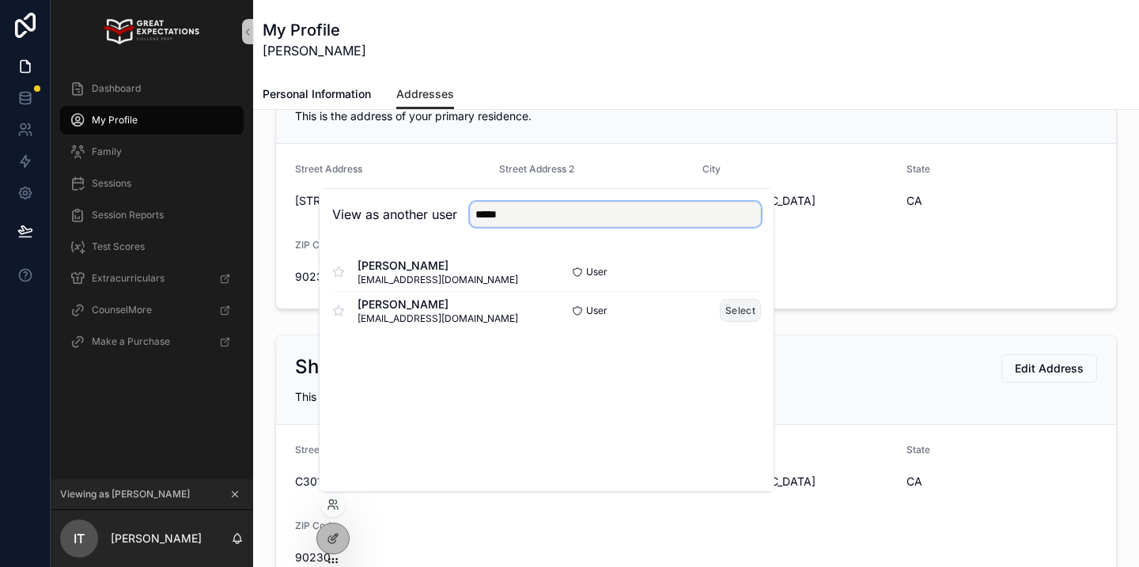
type input "*****"
click at [723, 317] on button "Select" at bounding box center [740, 310] width 41 height 23
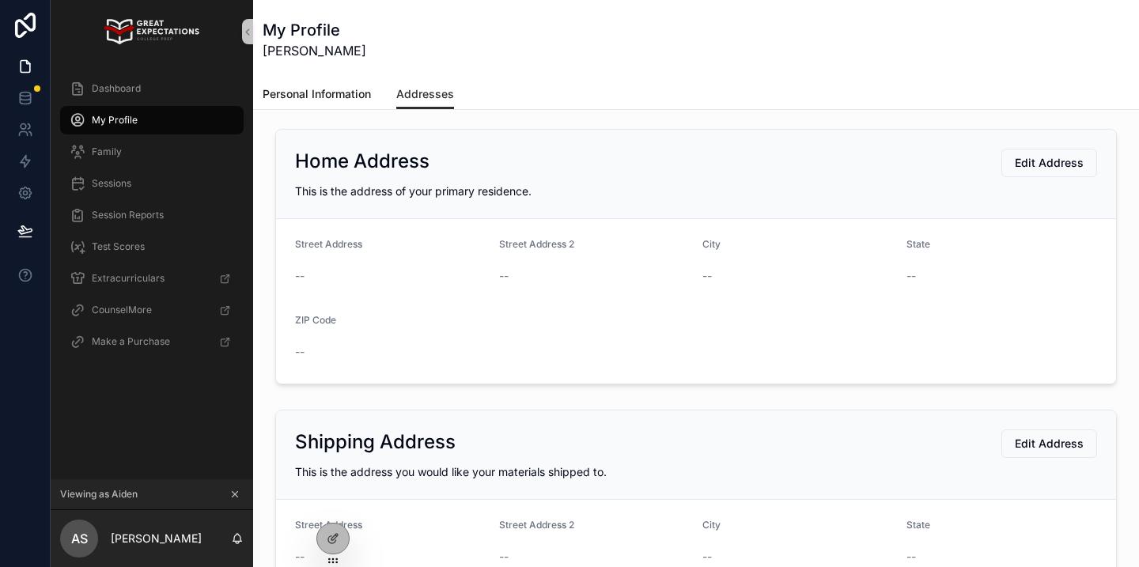
click at [339, 83] on link "Personal Information" at bounding box center [317, 96] width 108 height 32
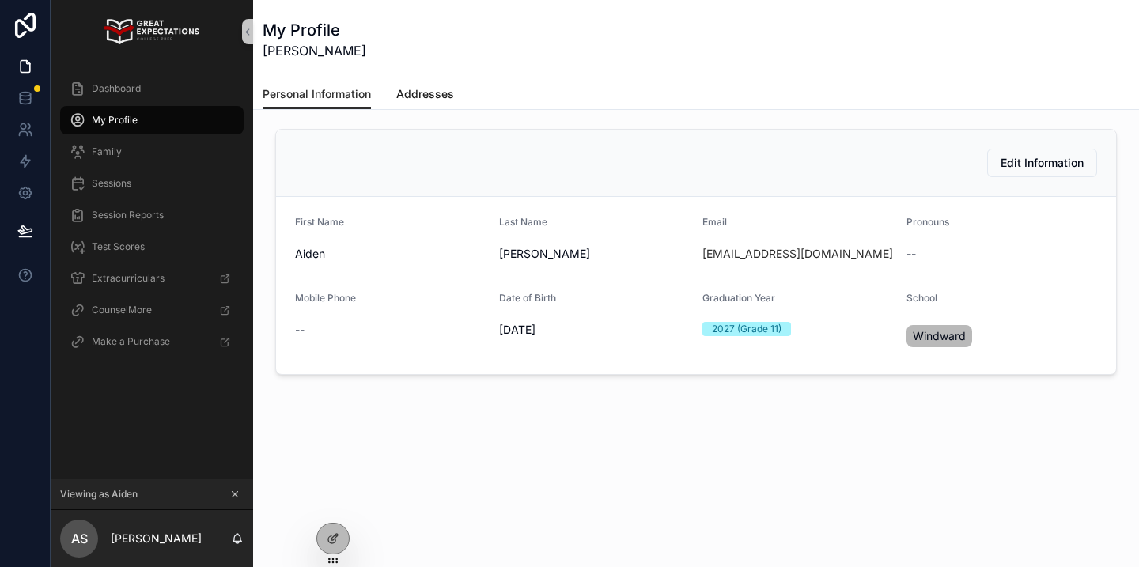
click at [427, 104] on link "Addresses" at bounding box center [425, 96] width 58 height 32
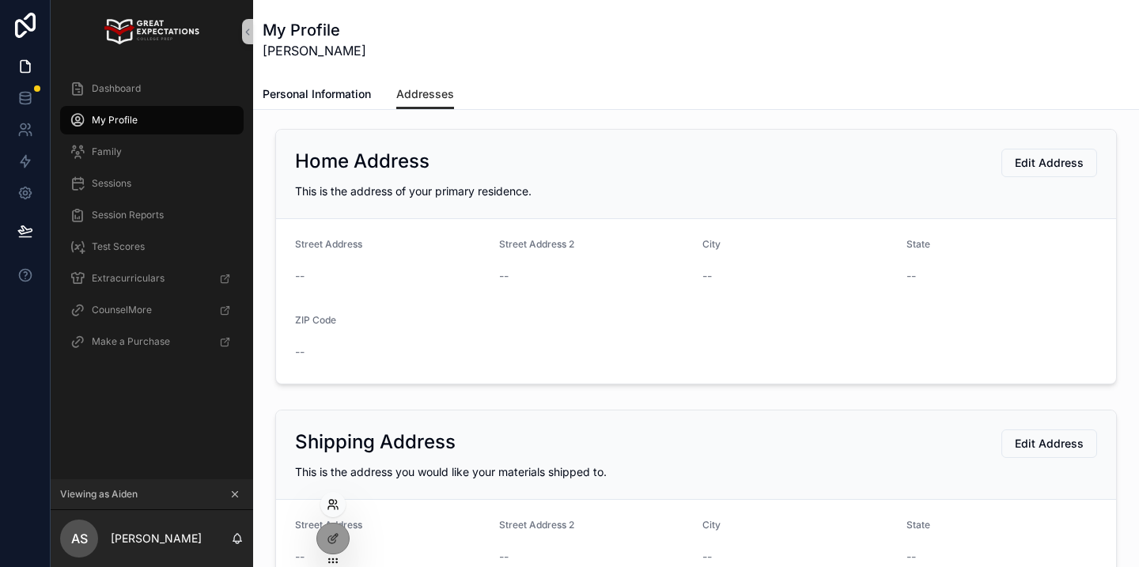
click at [338, 498] on icon at bounding box center [333, 504] width 13 height 13
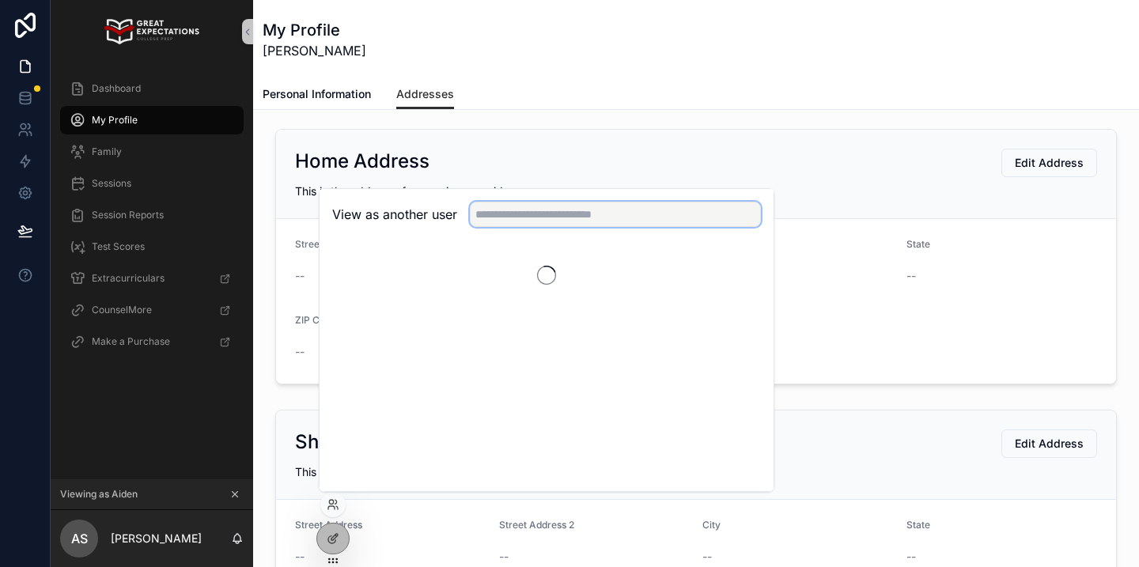
click at [546, 202] on input "text" at bounding box center [615, 214] width 291 height 25
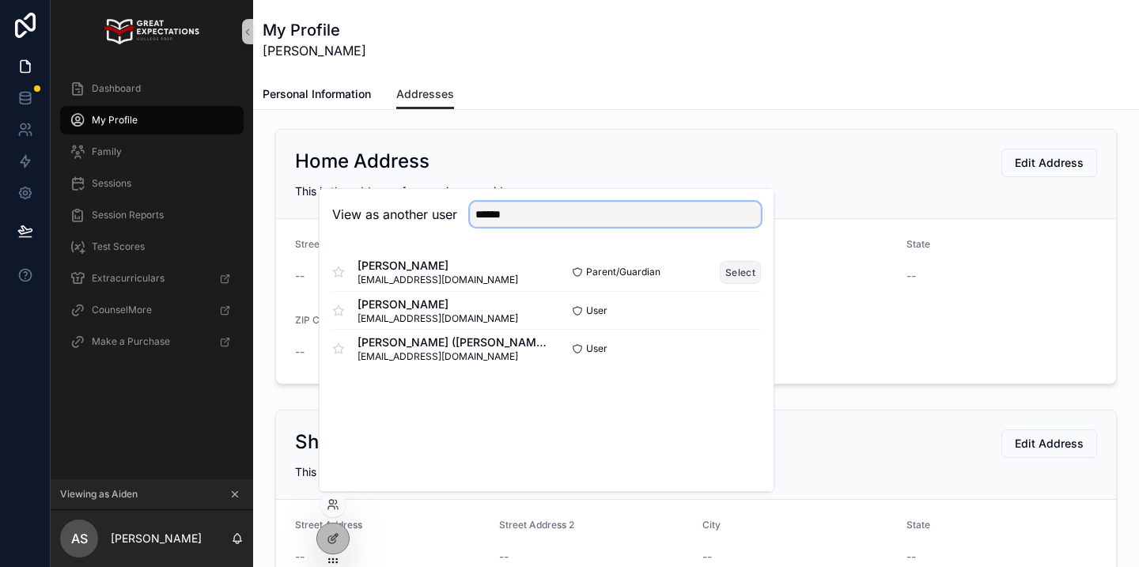
type input "******"
click at [737, 279] on button "Select" at bounding box center [740, 272] width 41 height 23
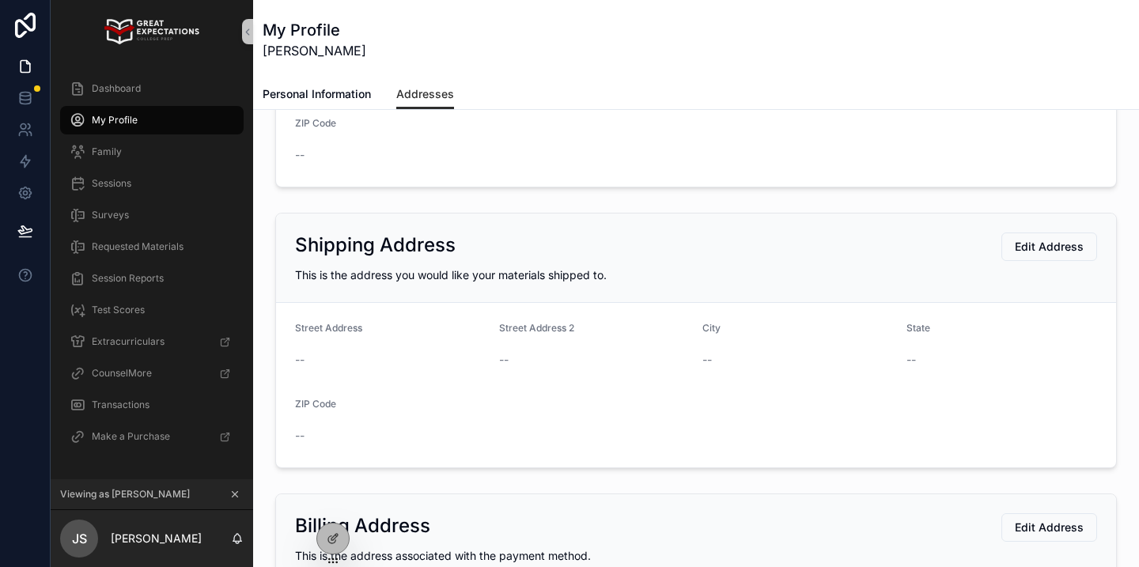
scroll to position [512, 0]
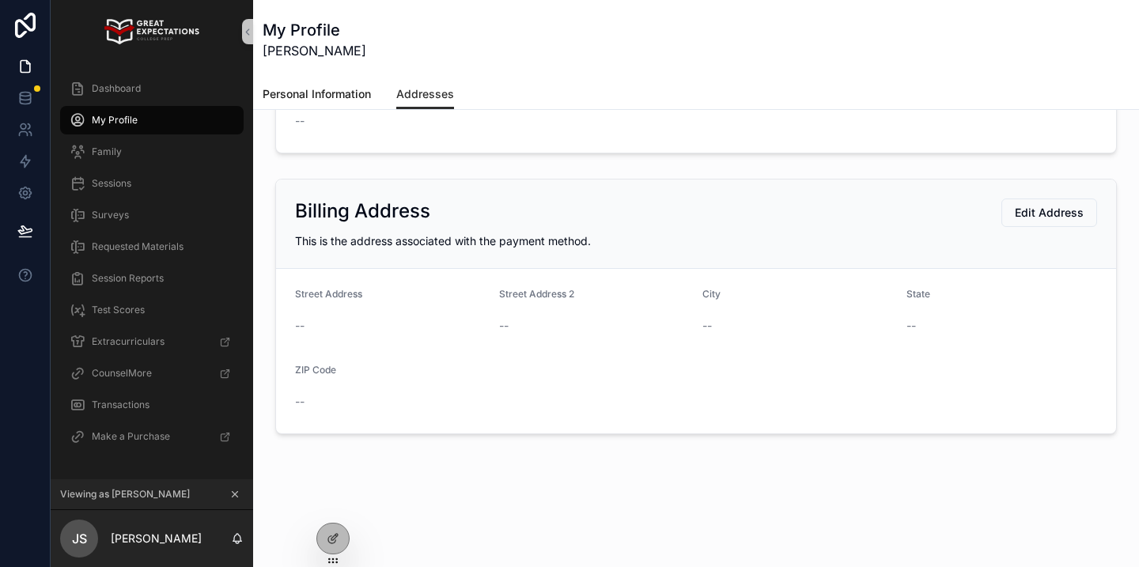
click at [347, 96] on span "Personal Information" at bounding box center [317, 94] width 108 height 16
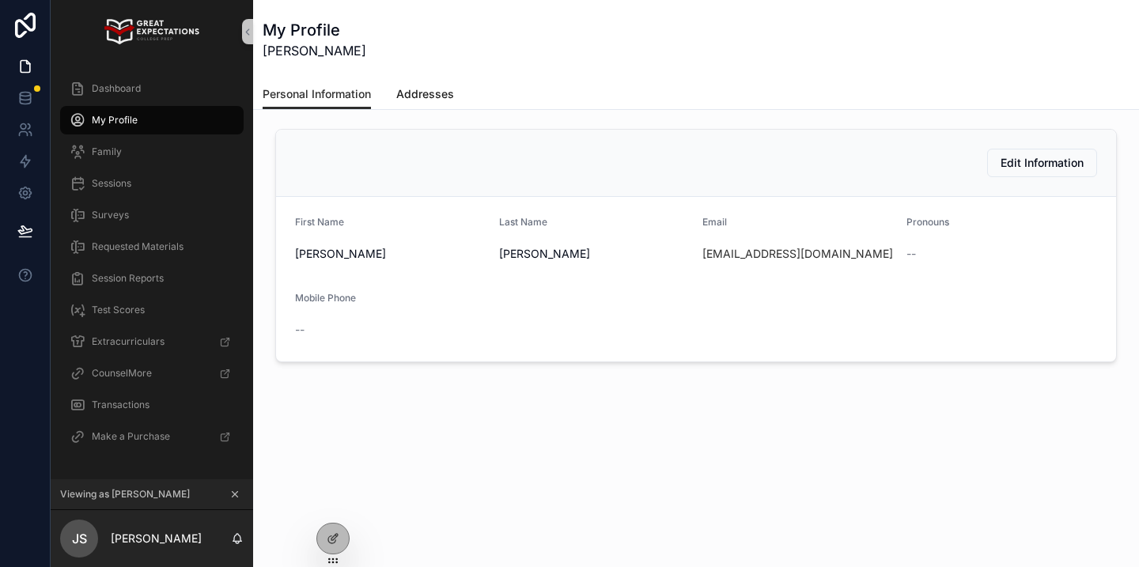
click at [439, 89] on span "Addresses" at bounding box center [425, 94] width 58 height 16
